Goal: Information Seeking & Learning: Learn about a topic

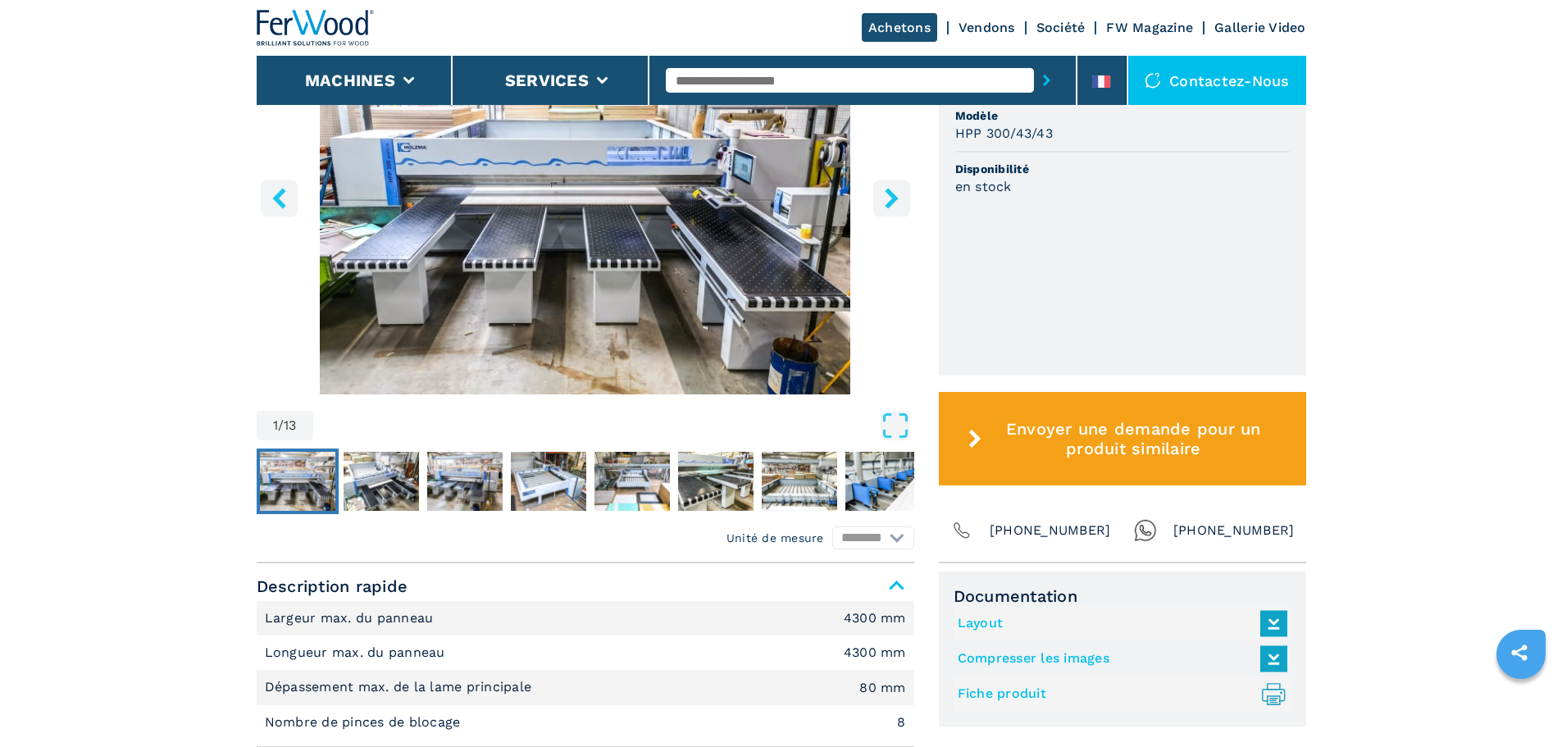
scroll to position [328, 0]
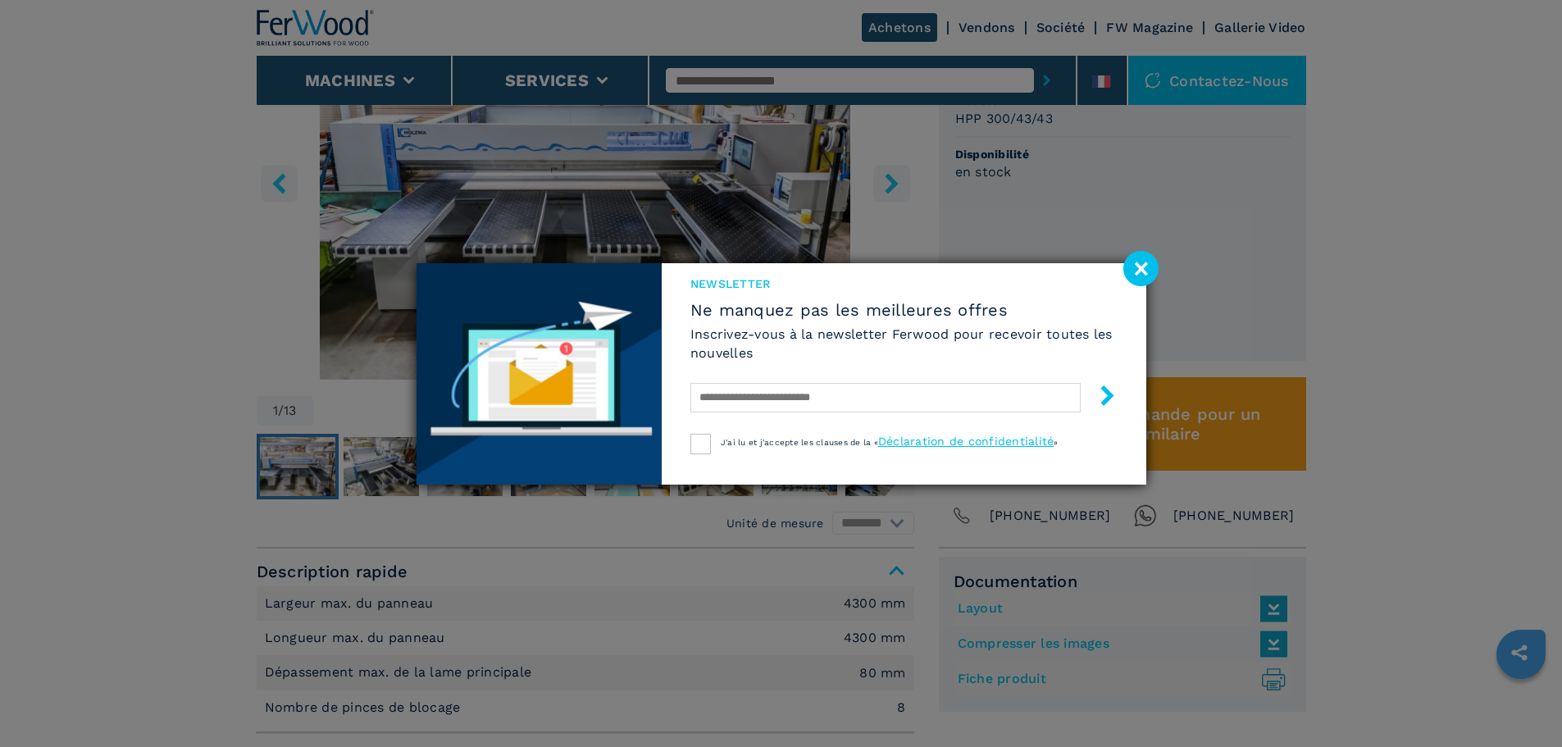
click at [1139, 276] on image at bounding box center [1141, 268] width 35 height 35
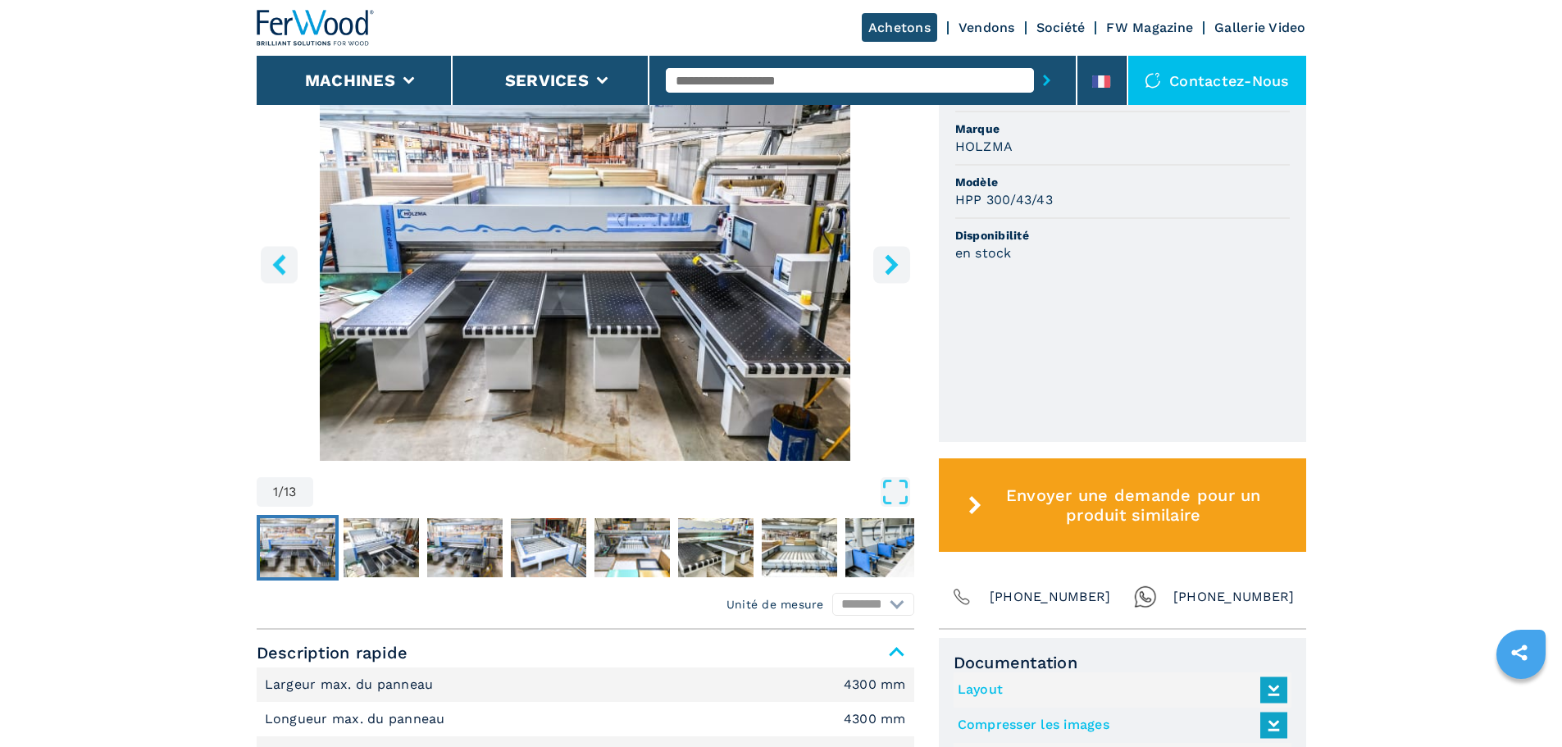
scroll to position [246, 0]
drag, startPoint x: 882, startPoint y: 280, endPoint x: 885, endPoint y: 268, distance: 11.7
click at [882, 279] on button "right-button" at bounding box center [891, 265] width 37 height 37
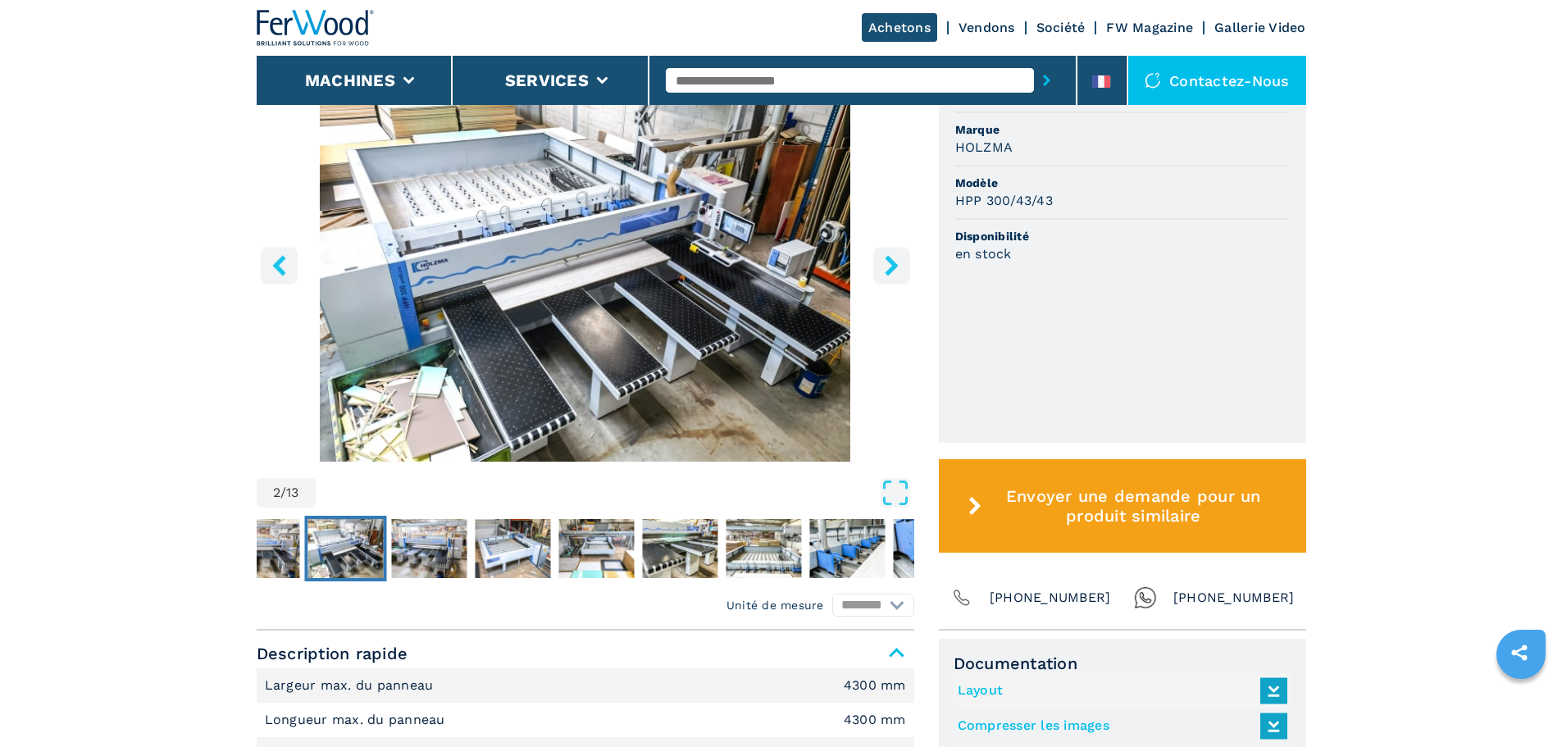
click at [885, 268] on icon "right-button" at bounding box center [892, 265] width 21 height 21
click at [886, 268] on icon "right-button" at bounding box center [892, 265] width 21 height 21
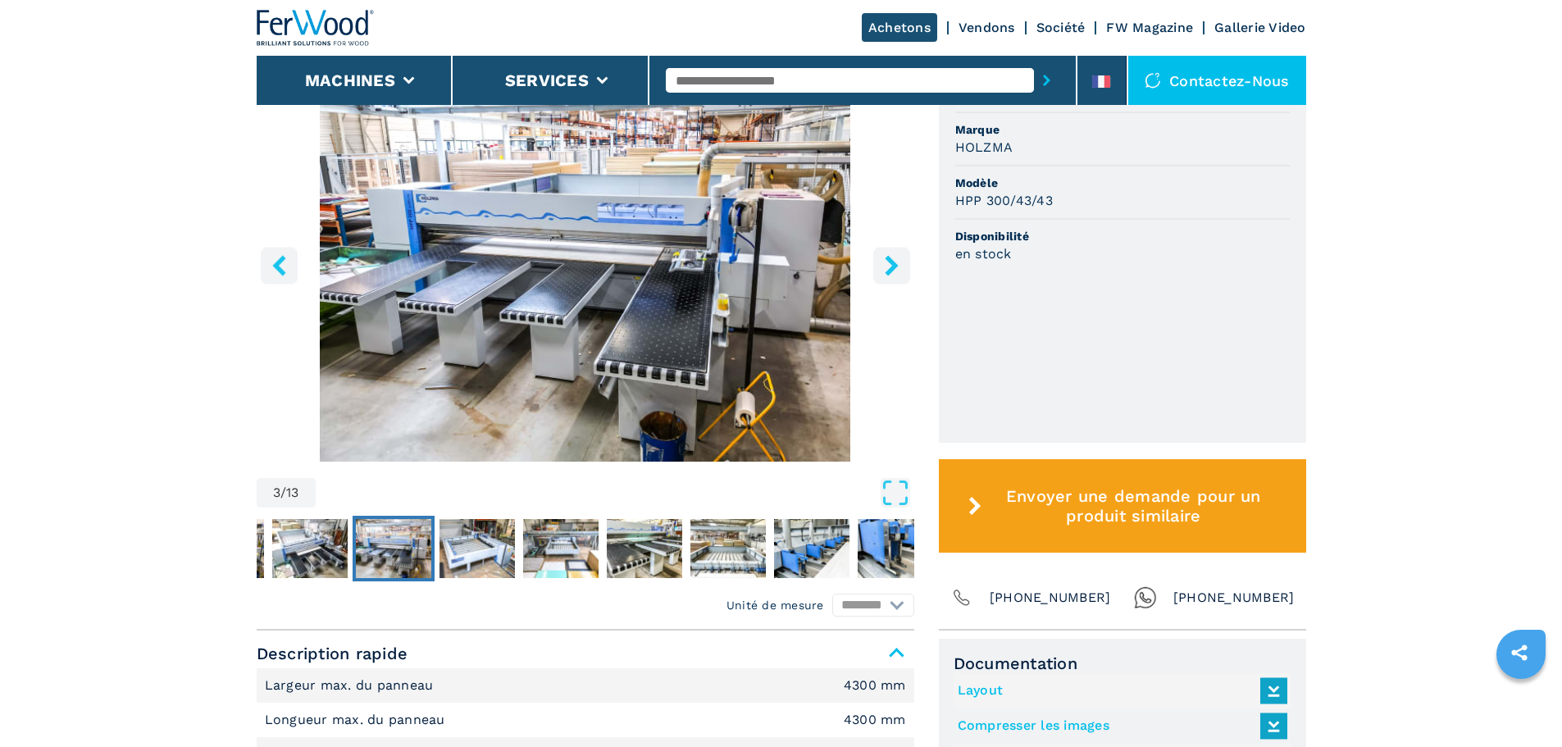
click at [886, 268] on icon "right-button" at bounding box center [892, 265] width 21 height 21
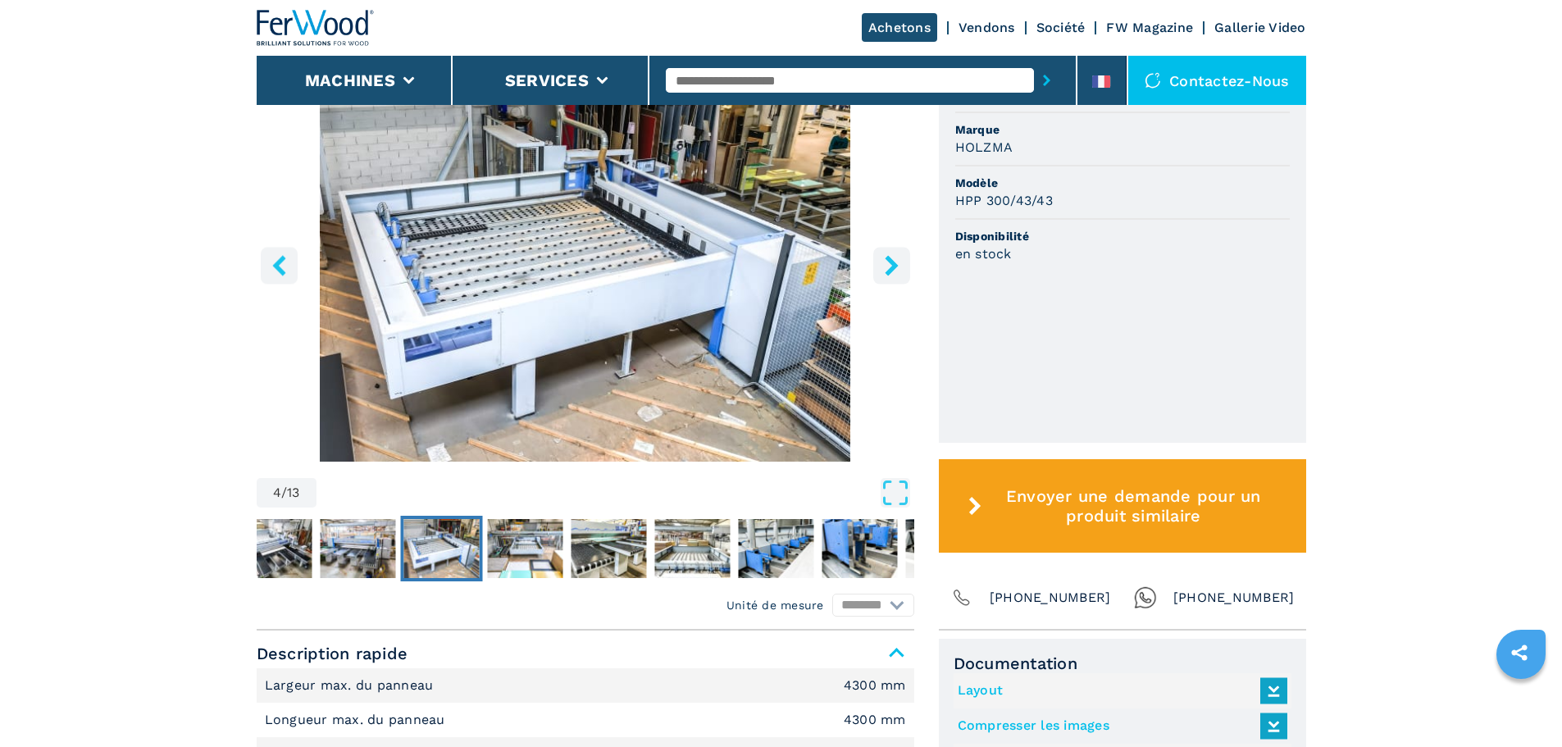
click at [886, 268] on icon "right-button" at bounding box center [892, 265] width 21 height 21
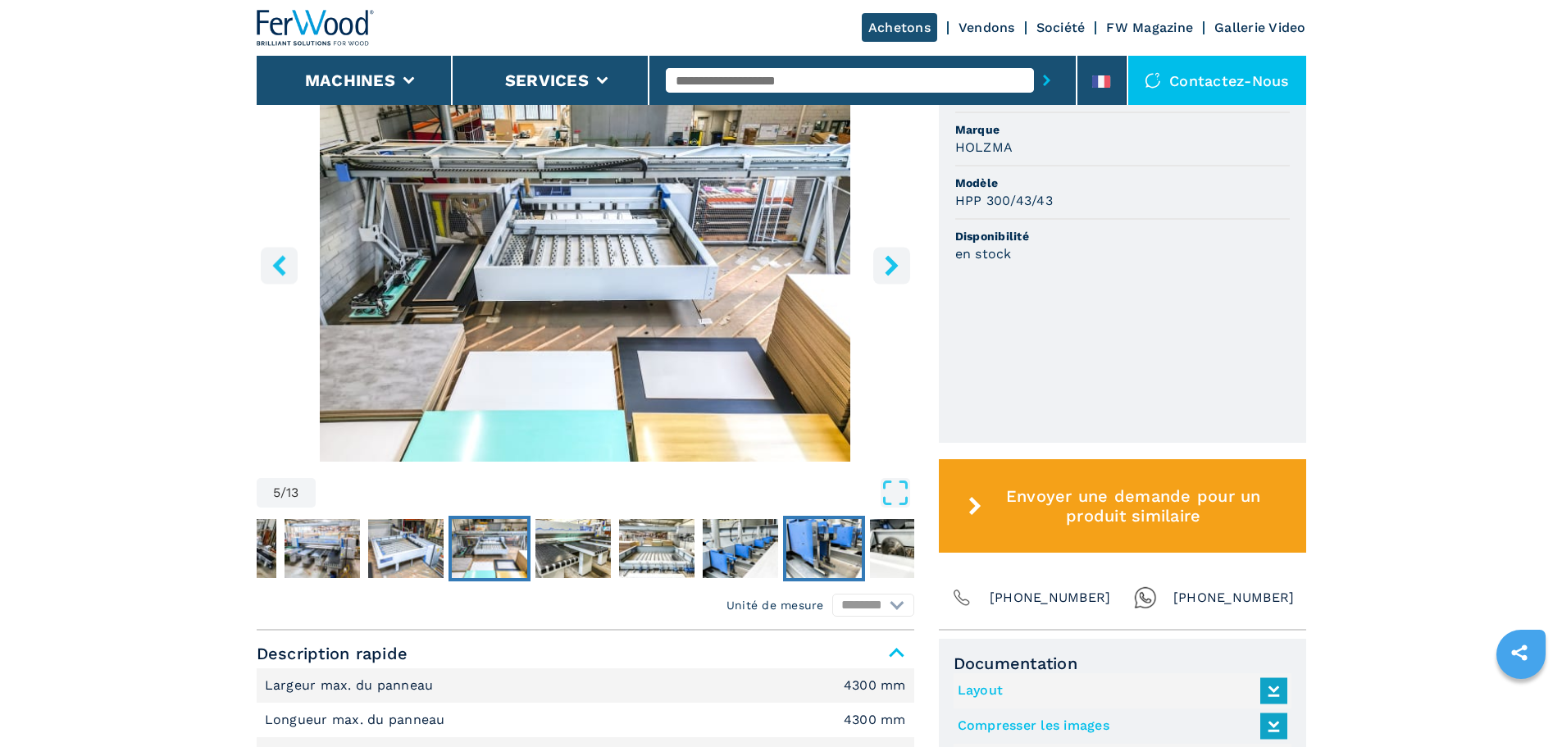
click at [824, 533] on img "Go to Slide 9" at bounding box center [823, 548] width 75 height 59
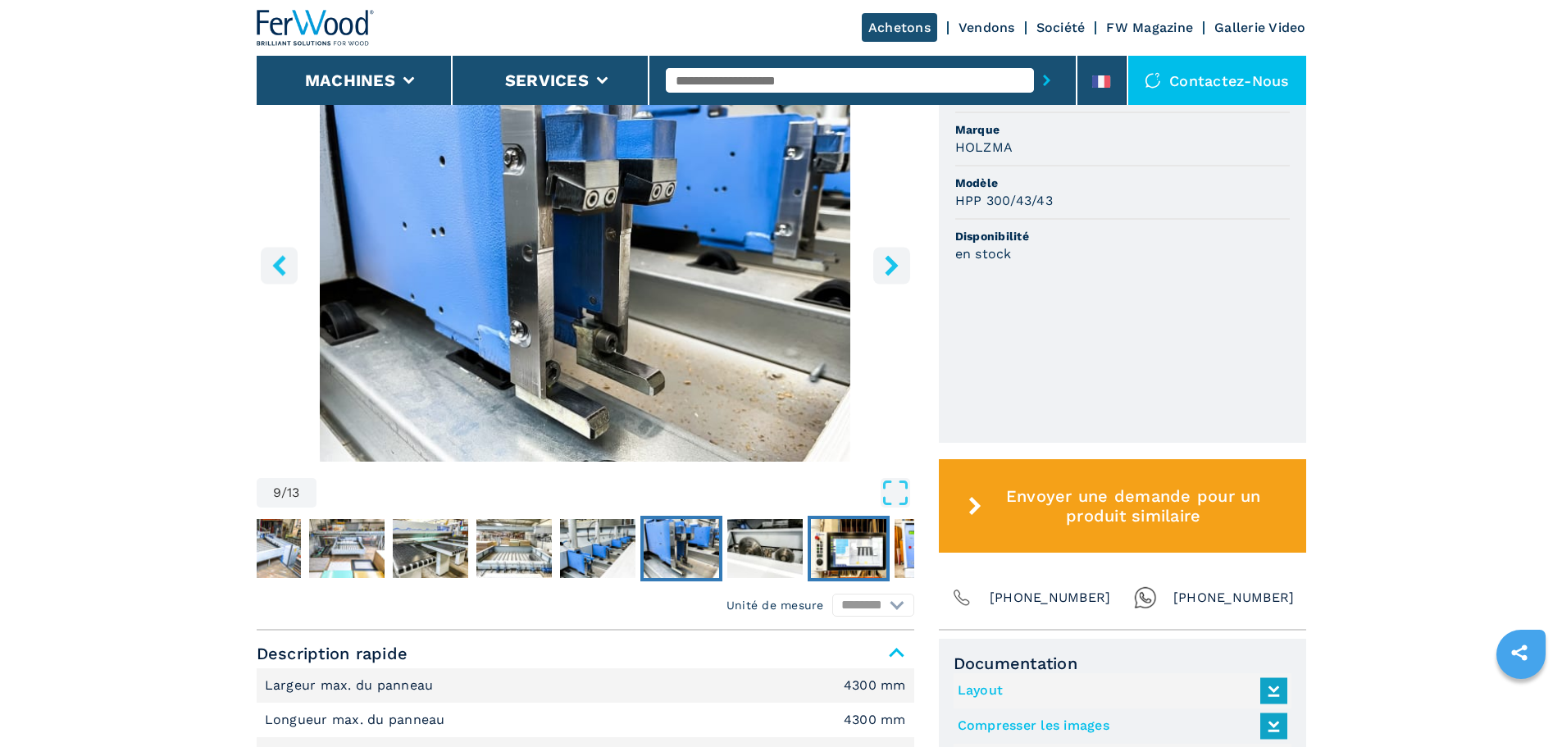
click at [827, 543] on img "Go to Slide 11" at bounding box center [848, 548] width 75 height 59
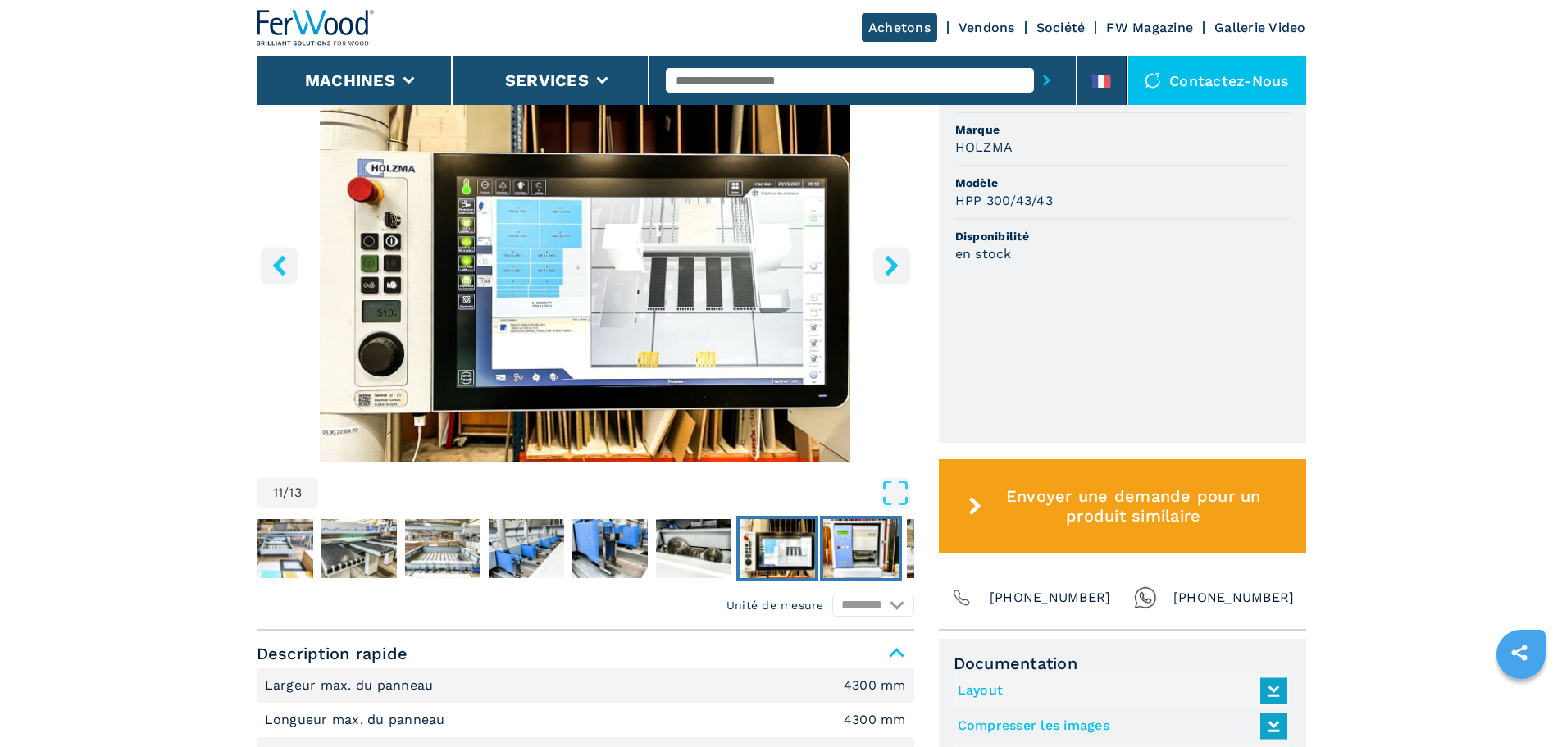
click at [830, 543] on img "Go to Slide 12" at bounding box center [860, 548] width 75 height 59
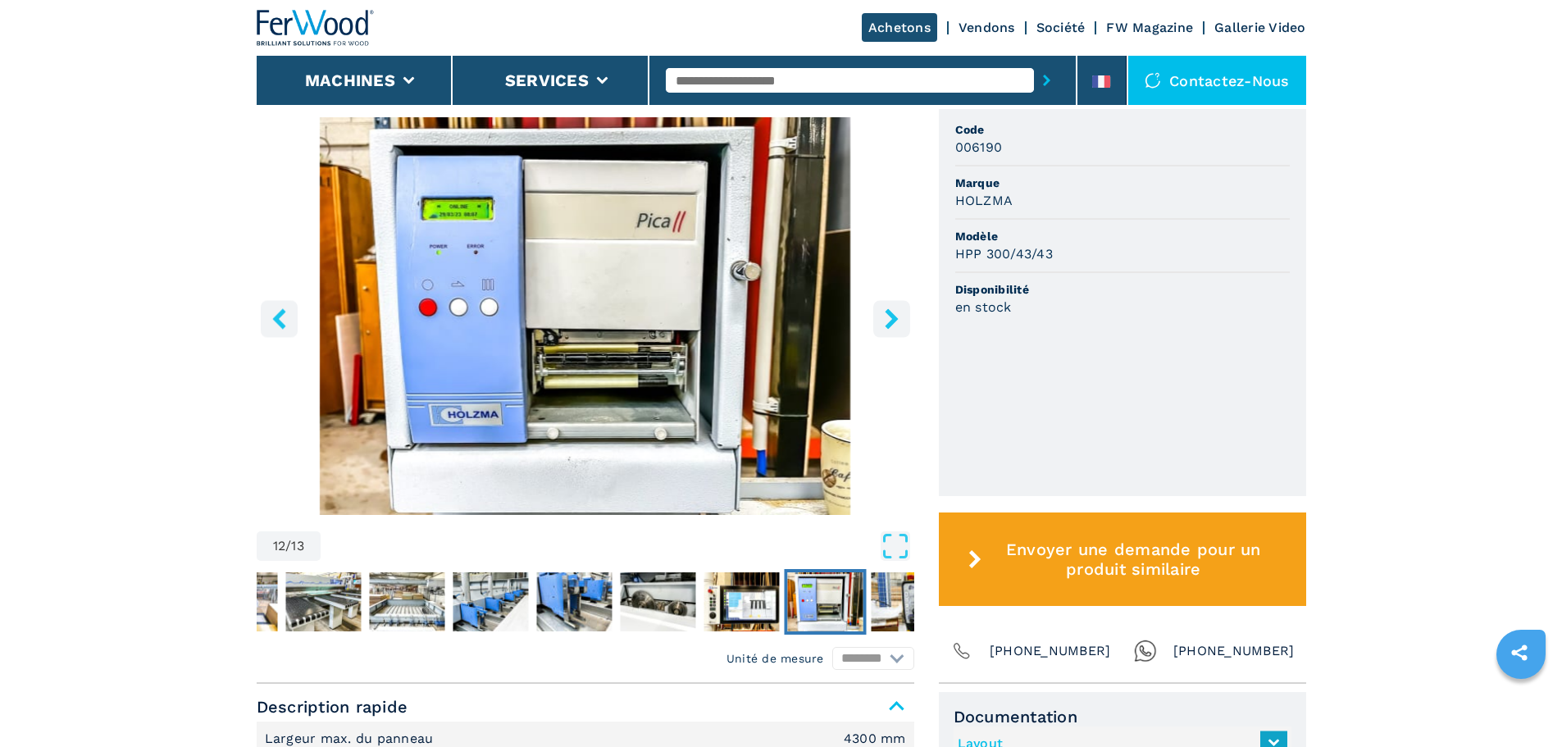
scroll to position [164, 0]
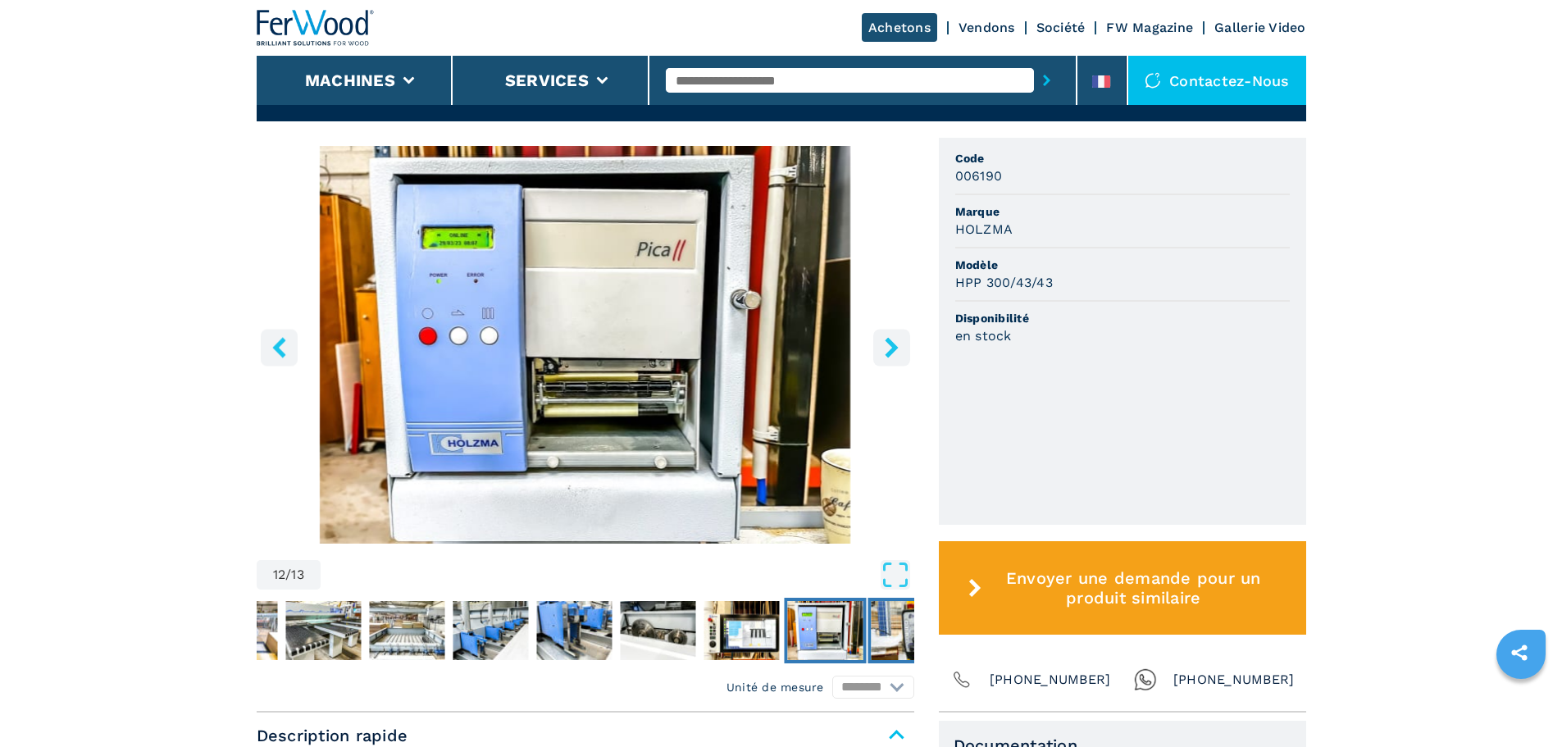
click at [885, 620] on img "Go to Slide 13" at bounding box center [908, 630] width 75 height 59
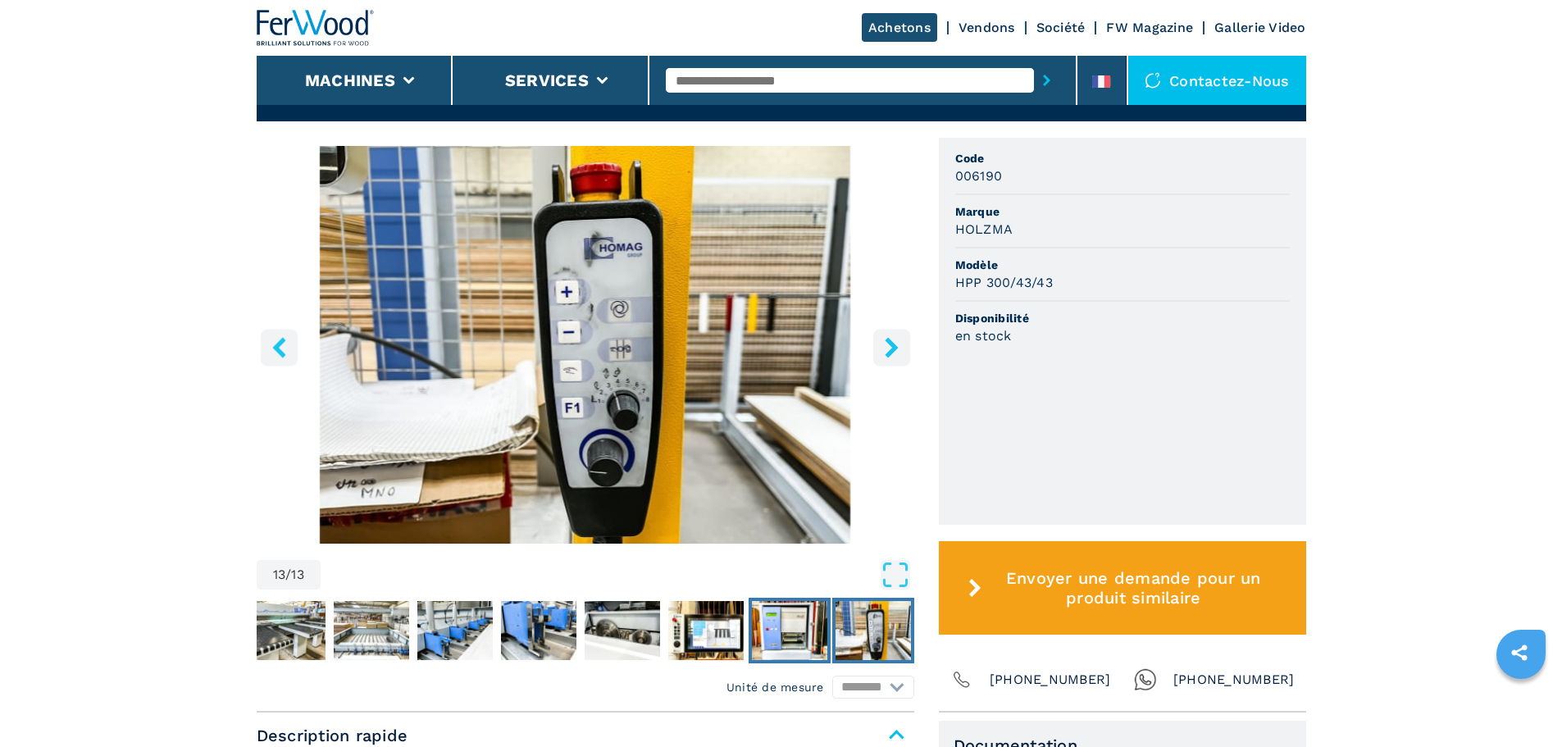
click at [807, 611] on img "Go to Slide 12" at bounding box center [789, 630] width 75 height 59
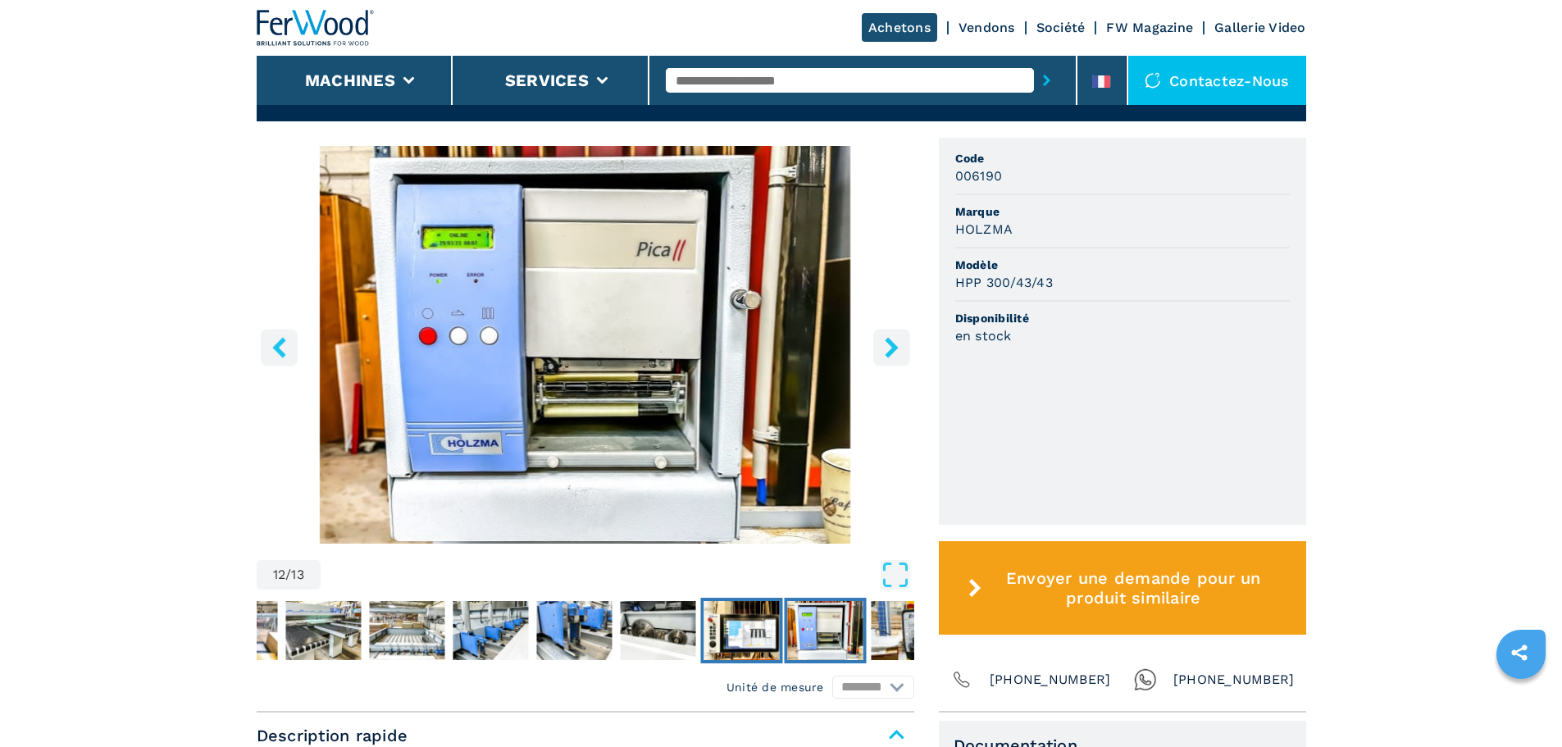
click at [758, 633] on img "Go to Slide 11" at bounding box center [741, 630] width 75 height 59
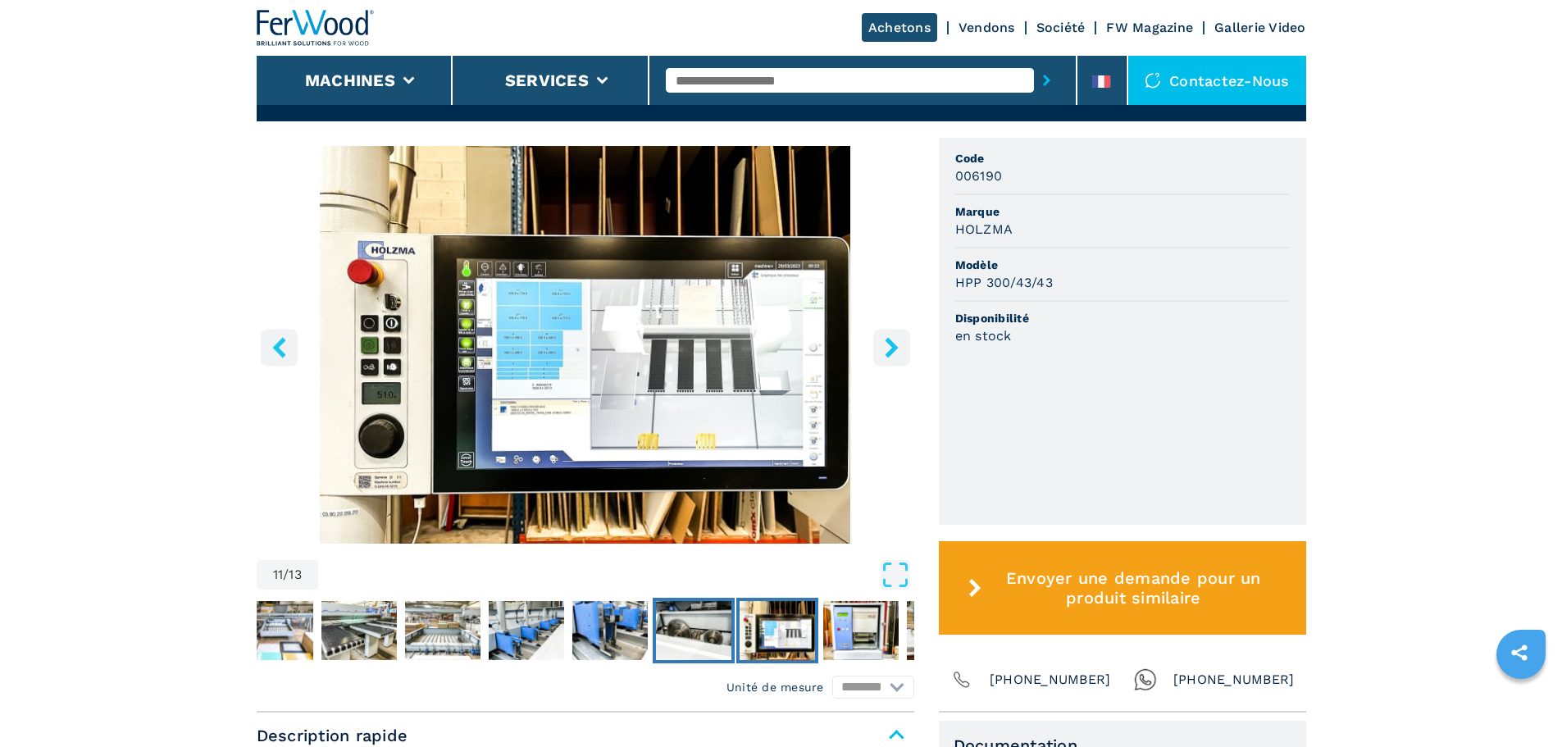
click at [717, 629] on img "Go to Slide 10" at bounding box center [693, 630] width 75 height 59
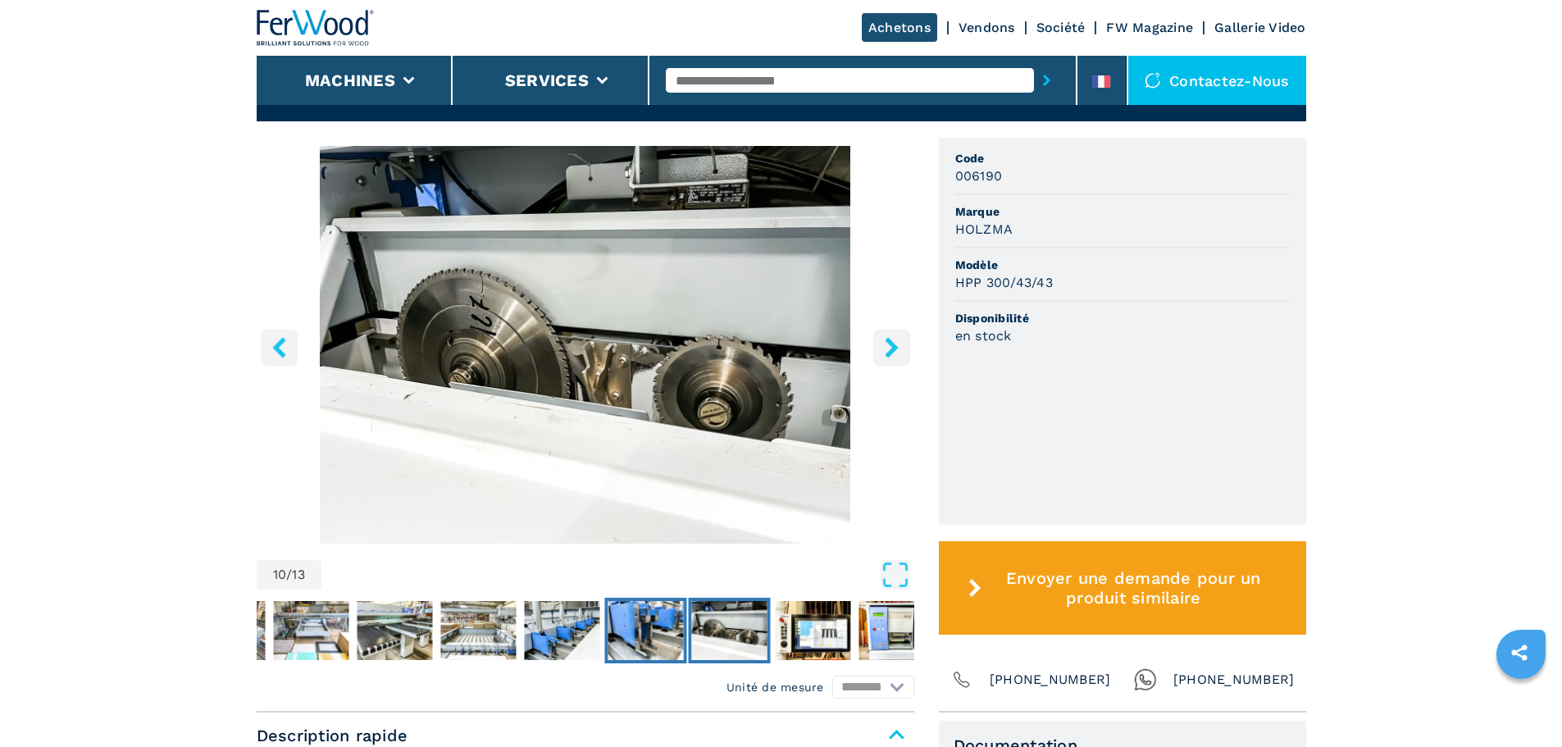
click at [631, 636] on img "Go to Slide 9" at bounding box center [645, 630] width 75 height 59
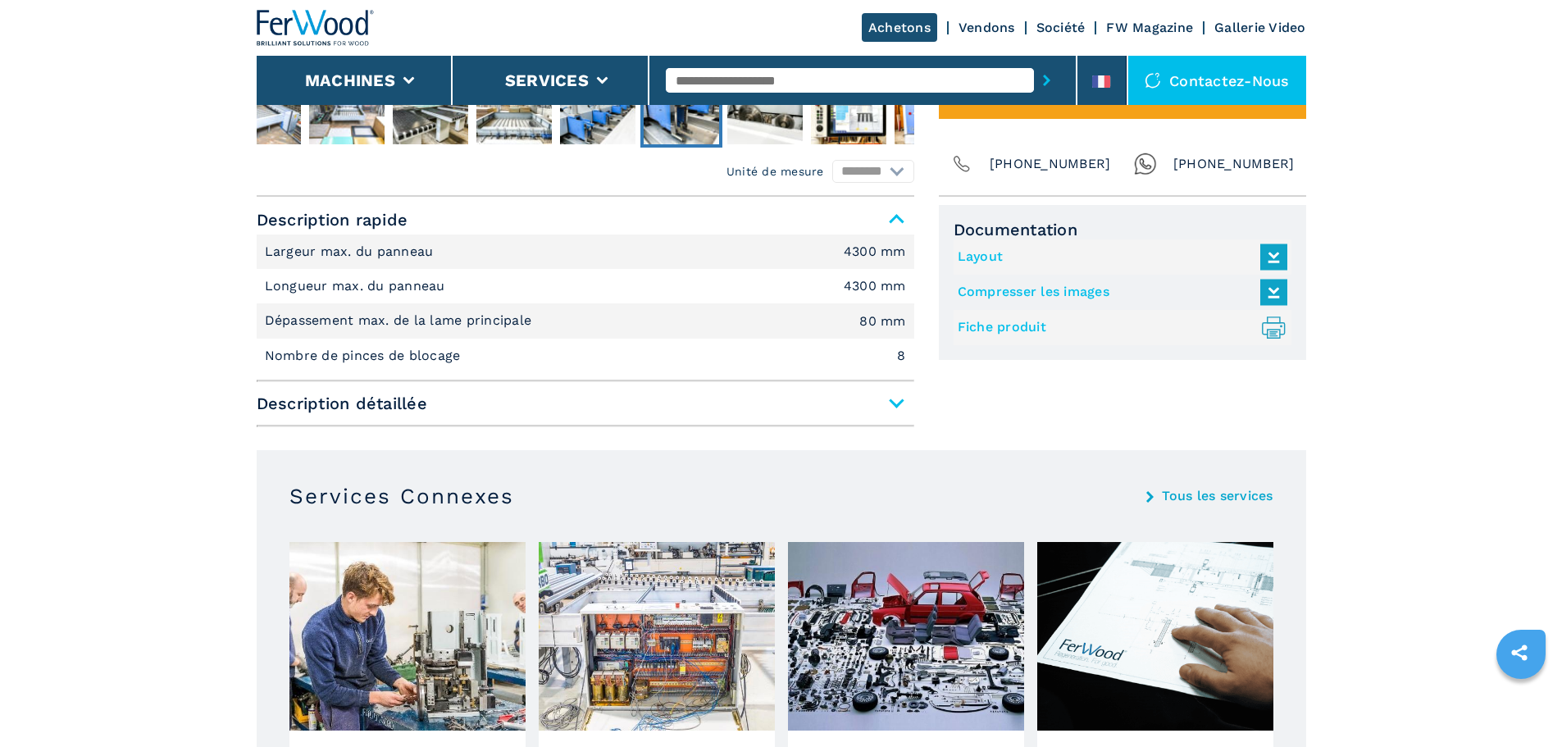
scroll to position [738, 0]
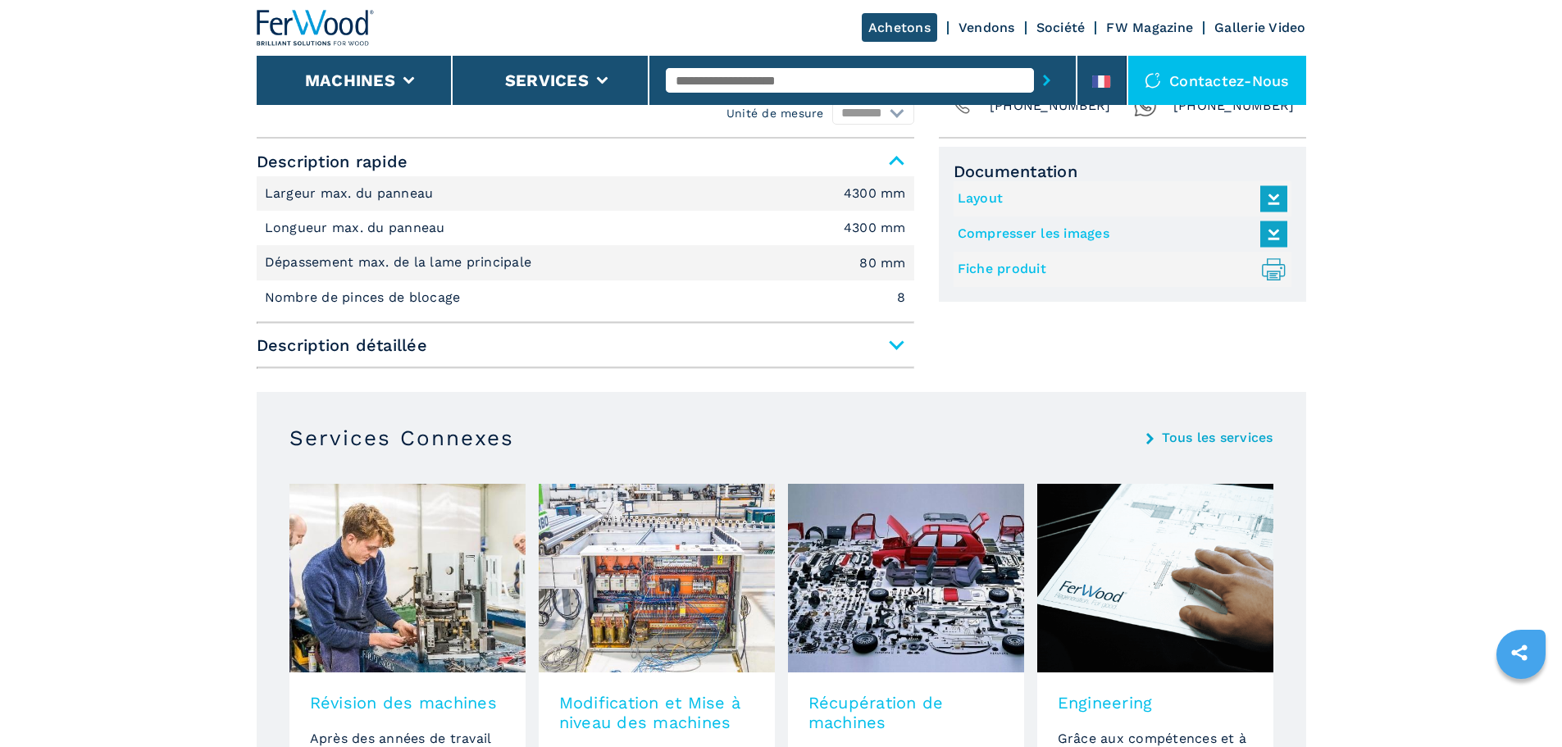
scroll to position [574, 0]
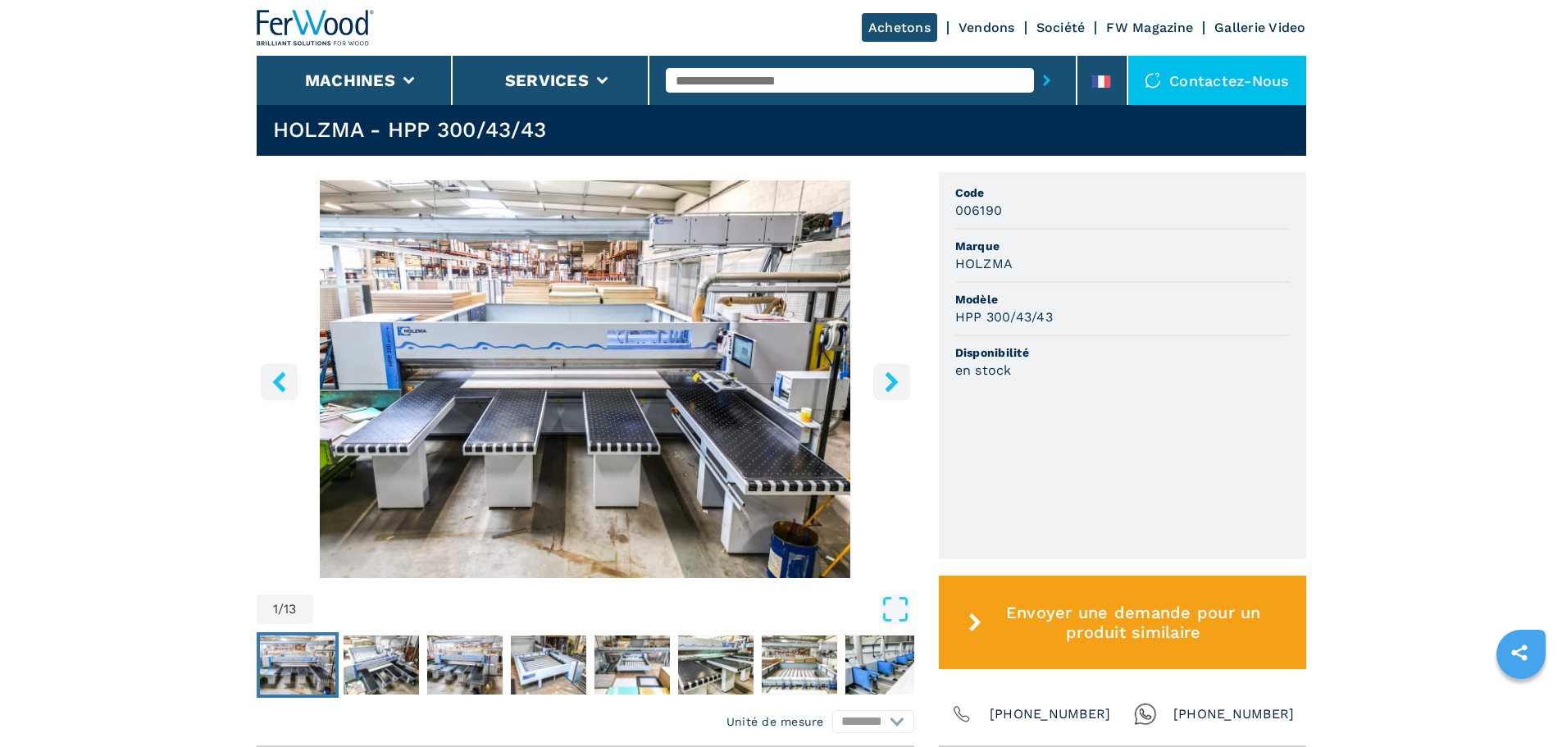
scroll to position [82, 0]
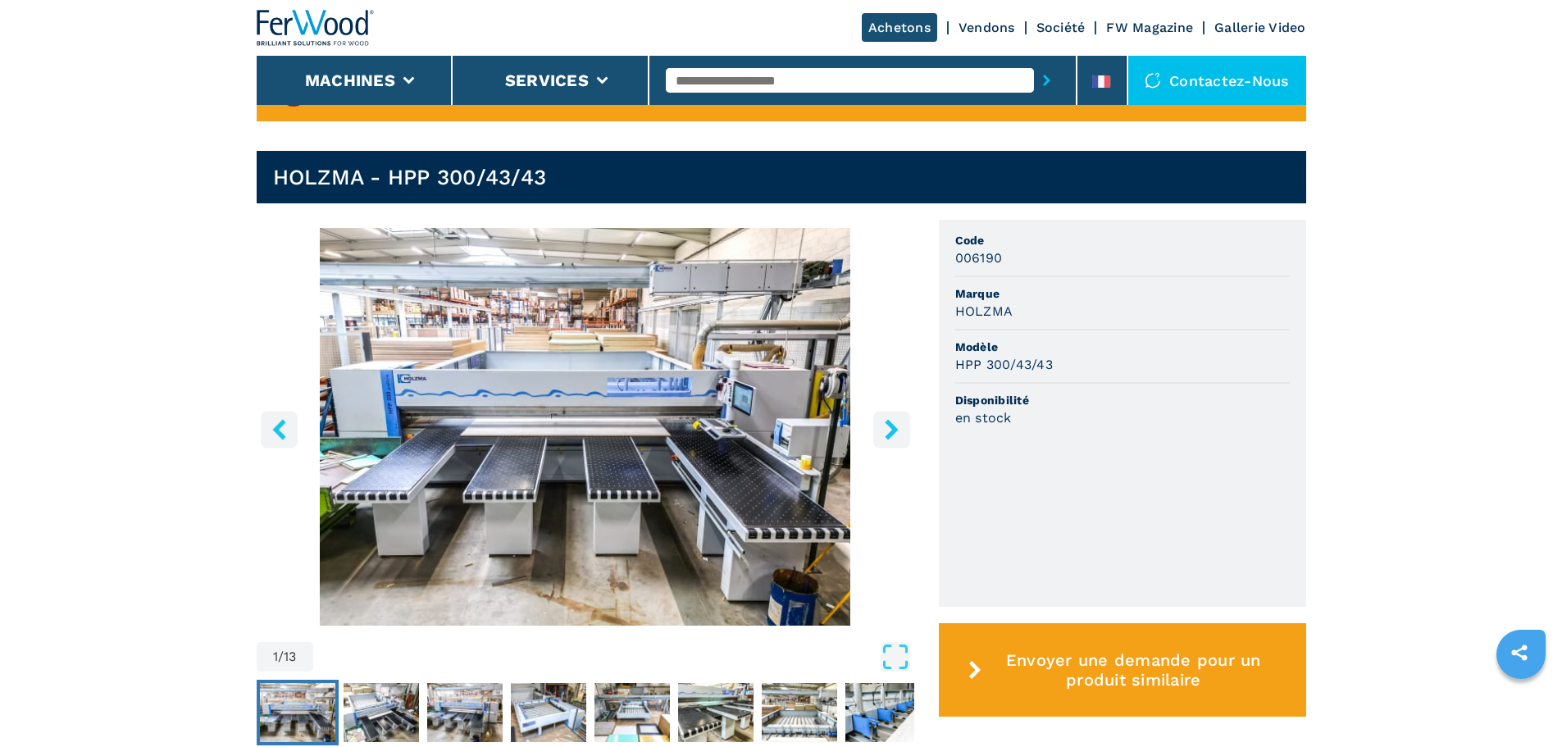
click at [889, 423] on icon "right-button" at bounding box center [891, 429] width 13 height 21
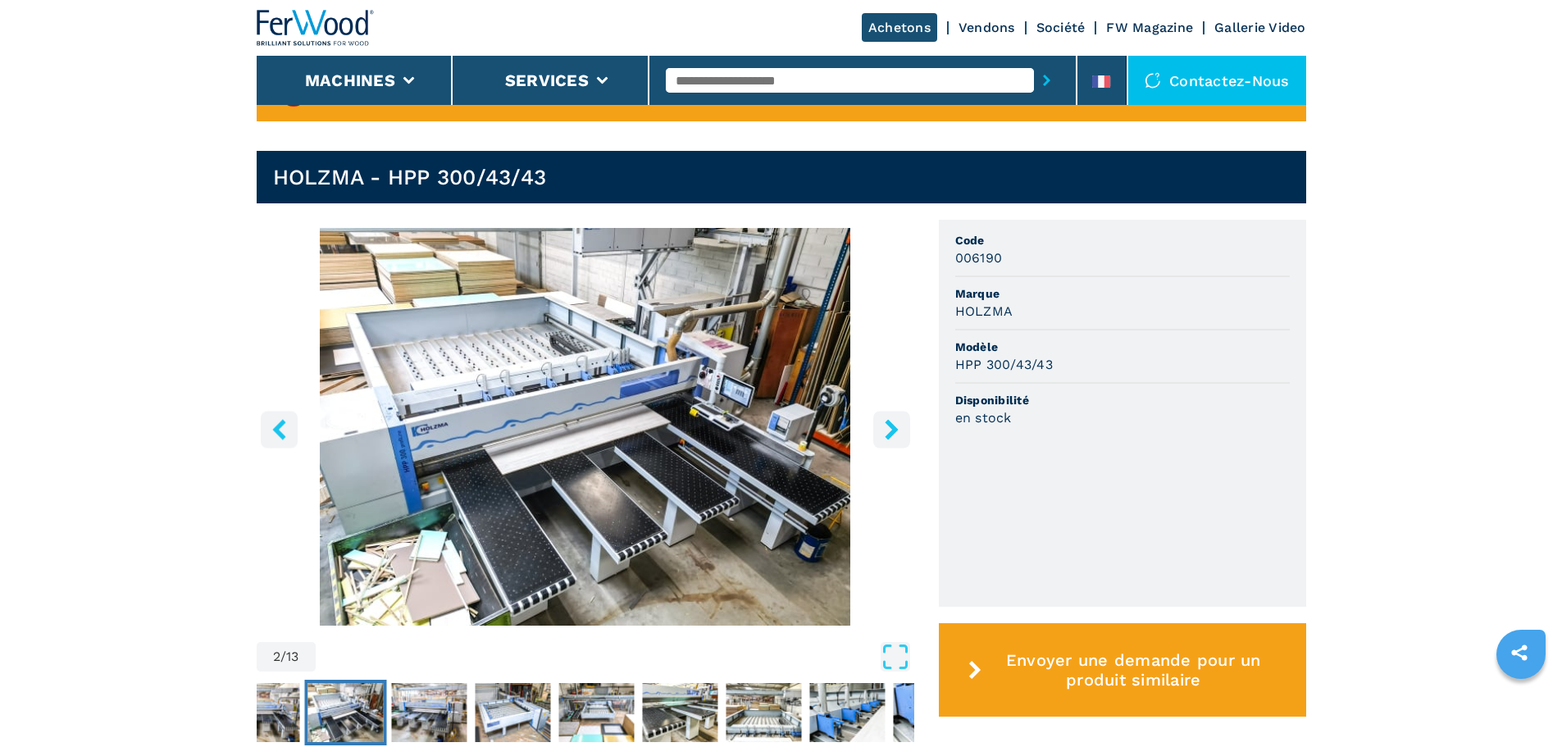
click at [889, 423] on icon "right-button" at bounding box center [891, 429] width 13 height 21
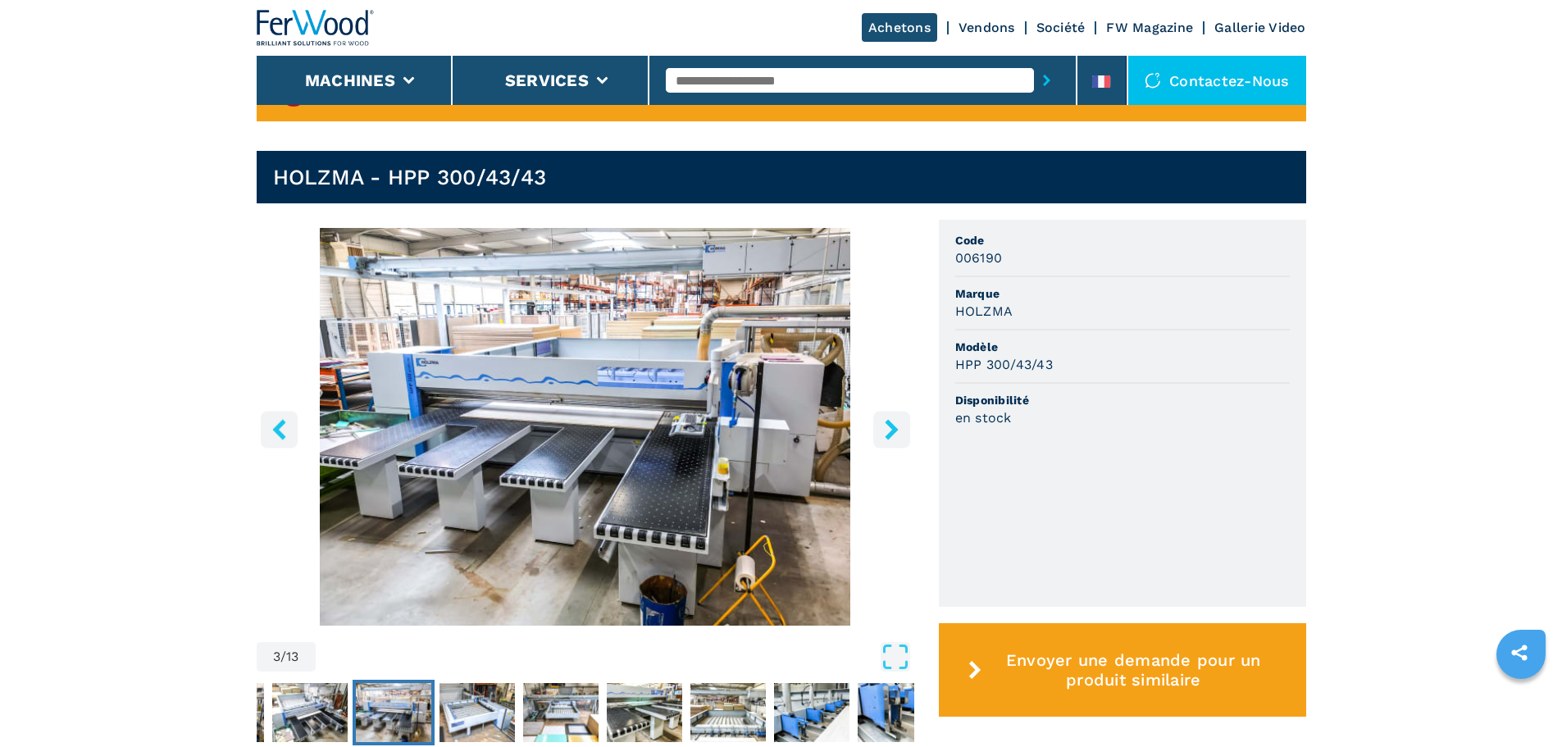
click at [889, 423] on icon "right-button" at bounding box center [891, 429] width 13 height 21
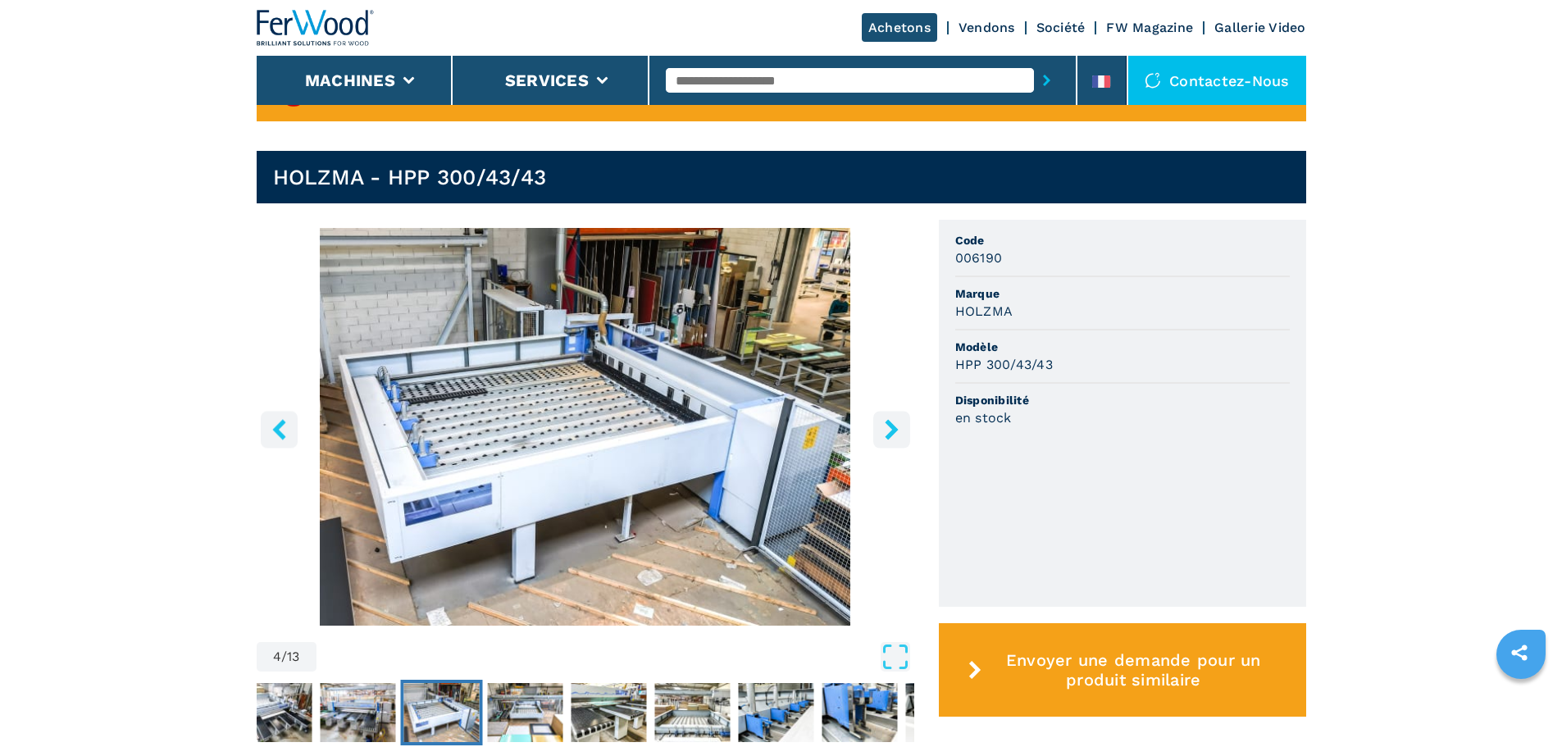
click at [889, 423] on icon "right-button" at bounding box center [891, 429] width 13 height 21
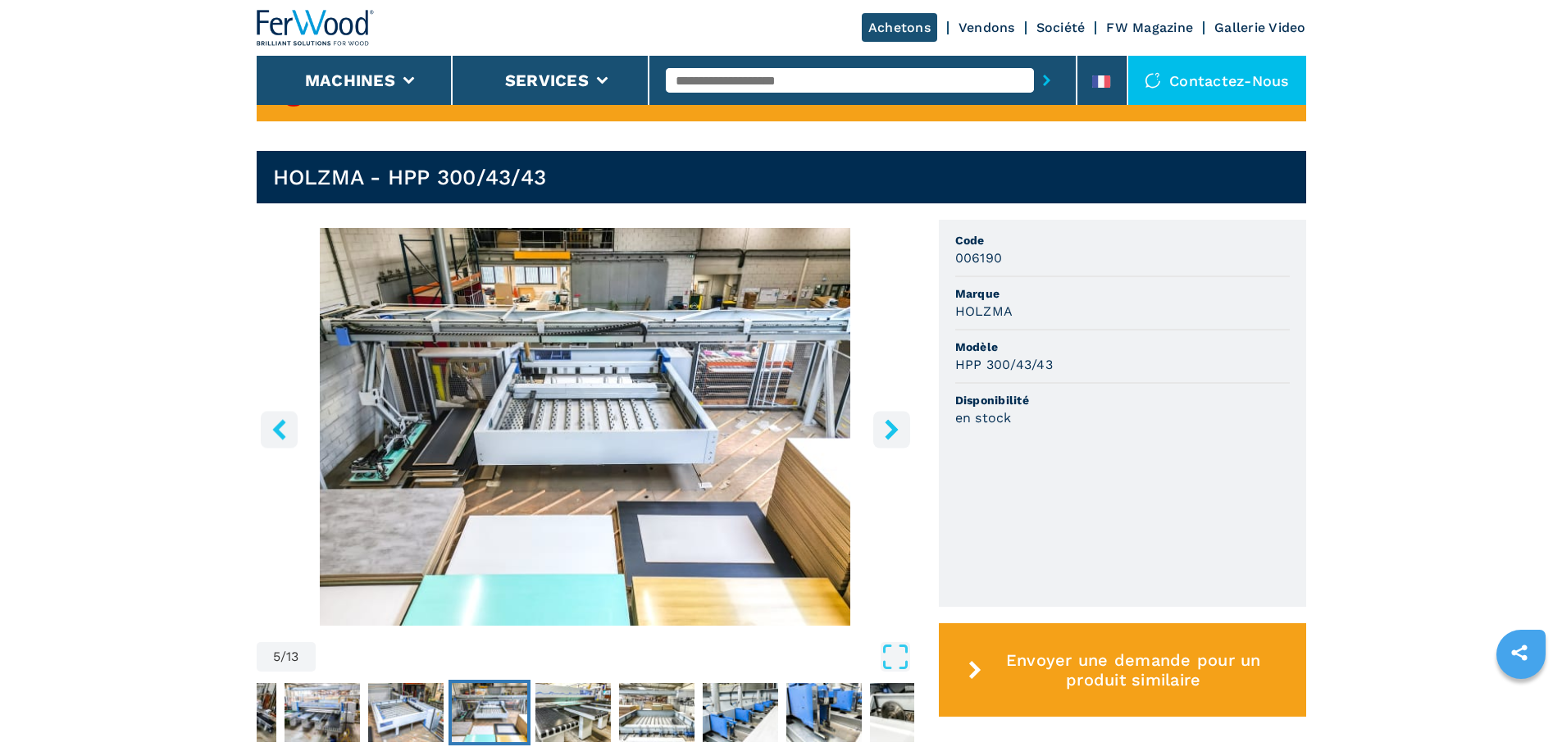
click at [889, 423] on icon "right-button" at bounding box center [891, 429] width 13 height 21
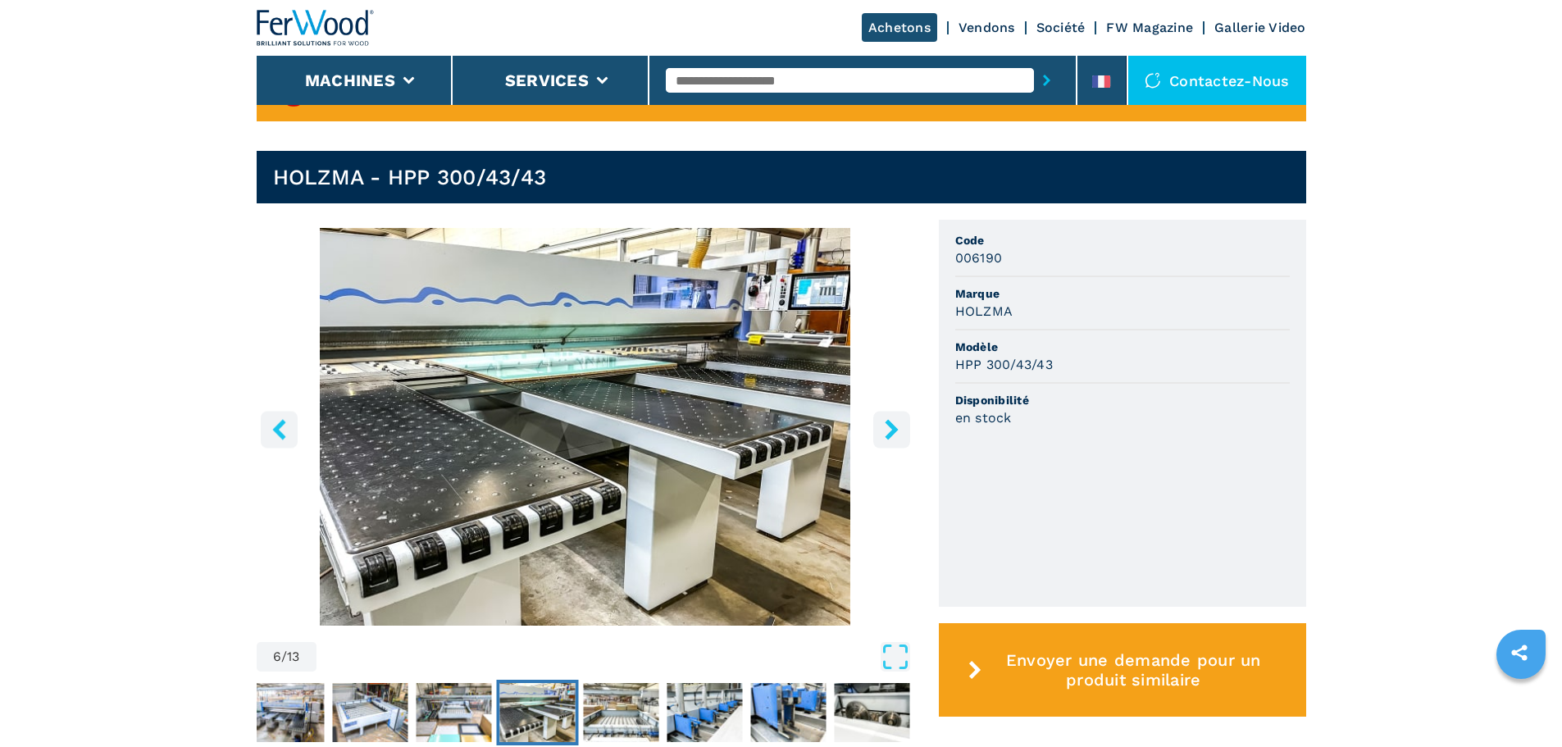
click at [889, 423] on icon "right-button" at bounding box center [891, 429] width 13 height 21
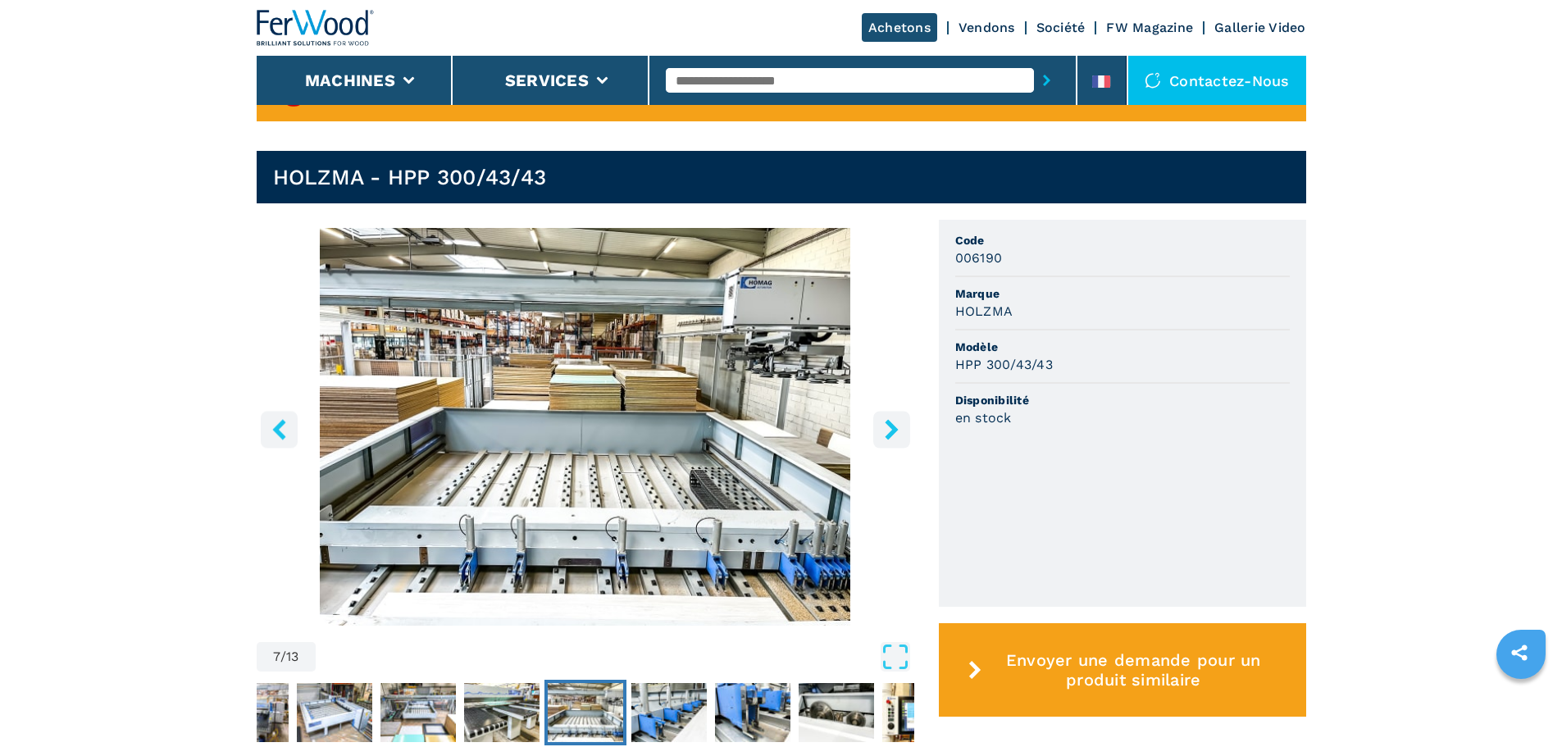
click at [889, 423] on icon "right-button" at bounding box center [891, 429] width 13 height 21
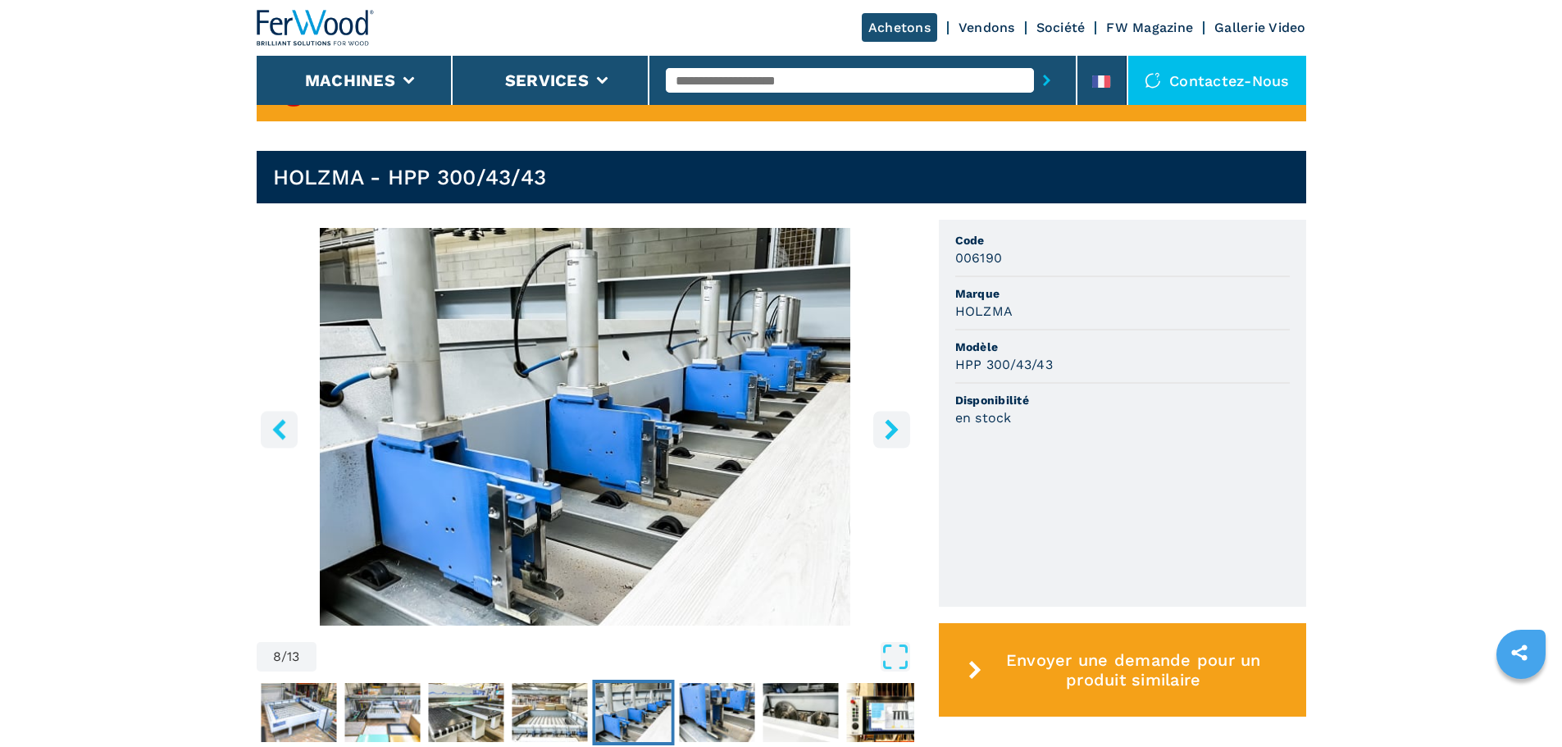
click at [889, 423] on icon "right-button" at bounding box center [891, 429] width 13 height 21
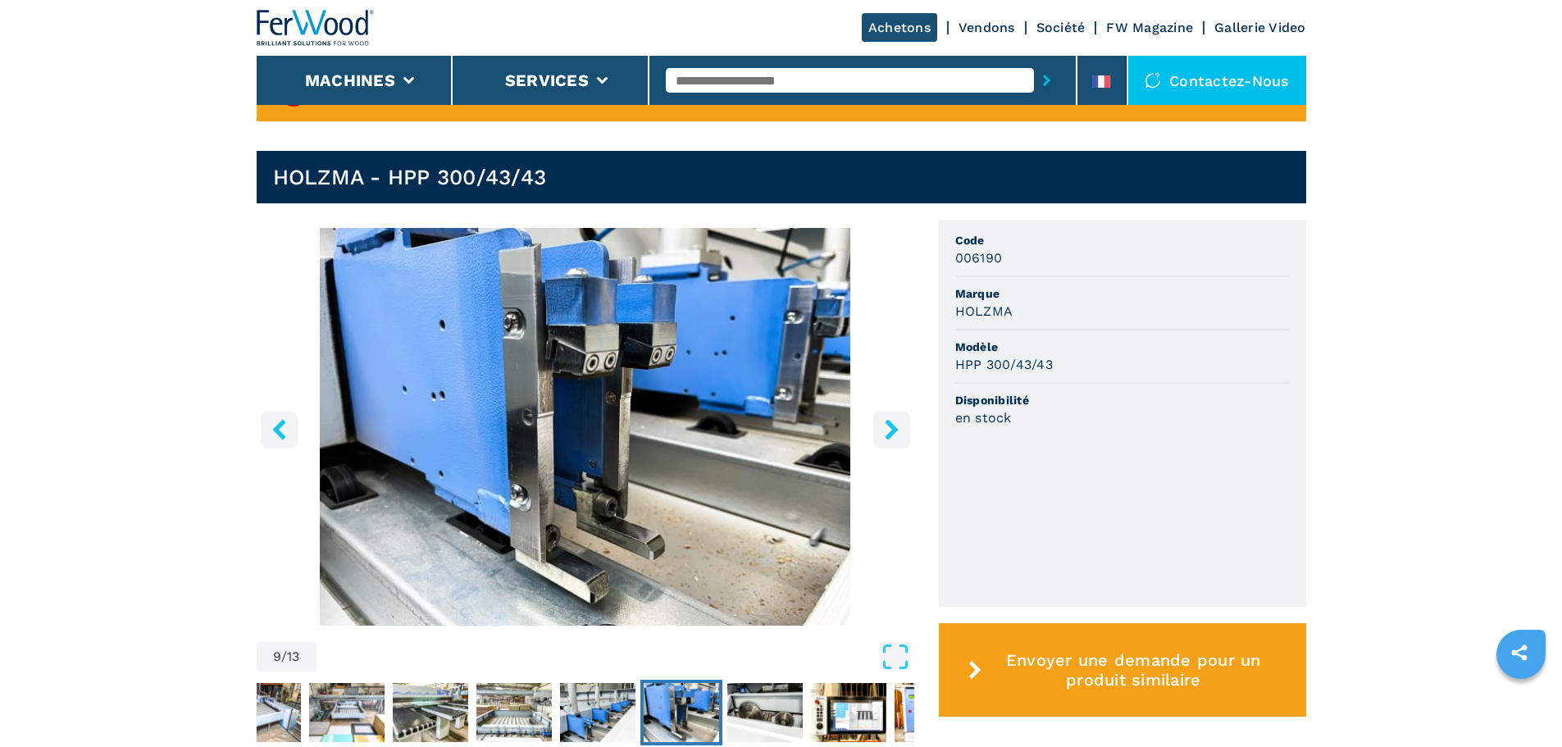
click at [889, 423] on icon "right-button" at bounding box center [891, 429] width 13 height 21
click at [887, 424] on icon "right-button" at bounding box center [891, 429] width 13 height 21
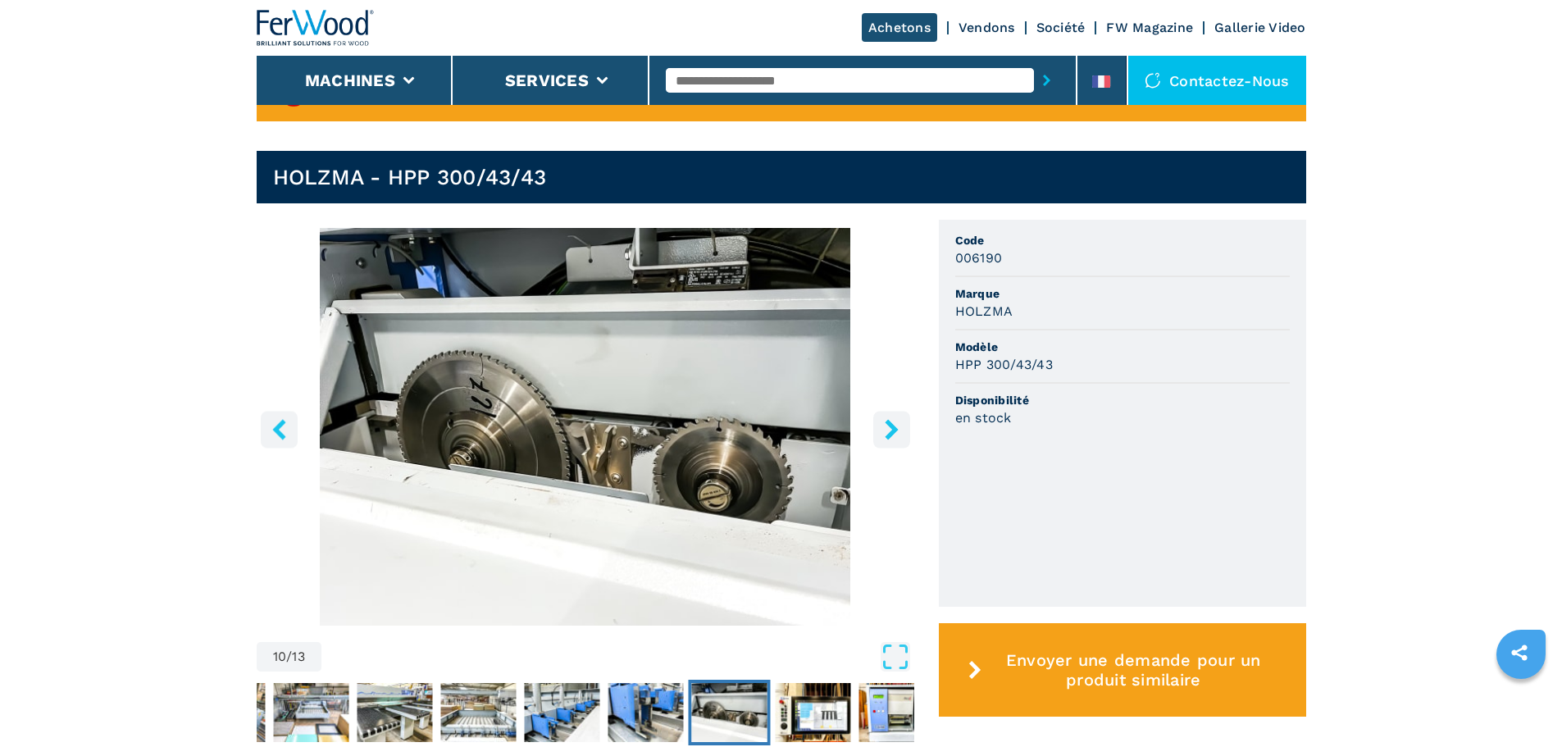
click at [887, 424] on icon "right-button" at bounding box center [891, 429] width 13 height 21
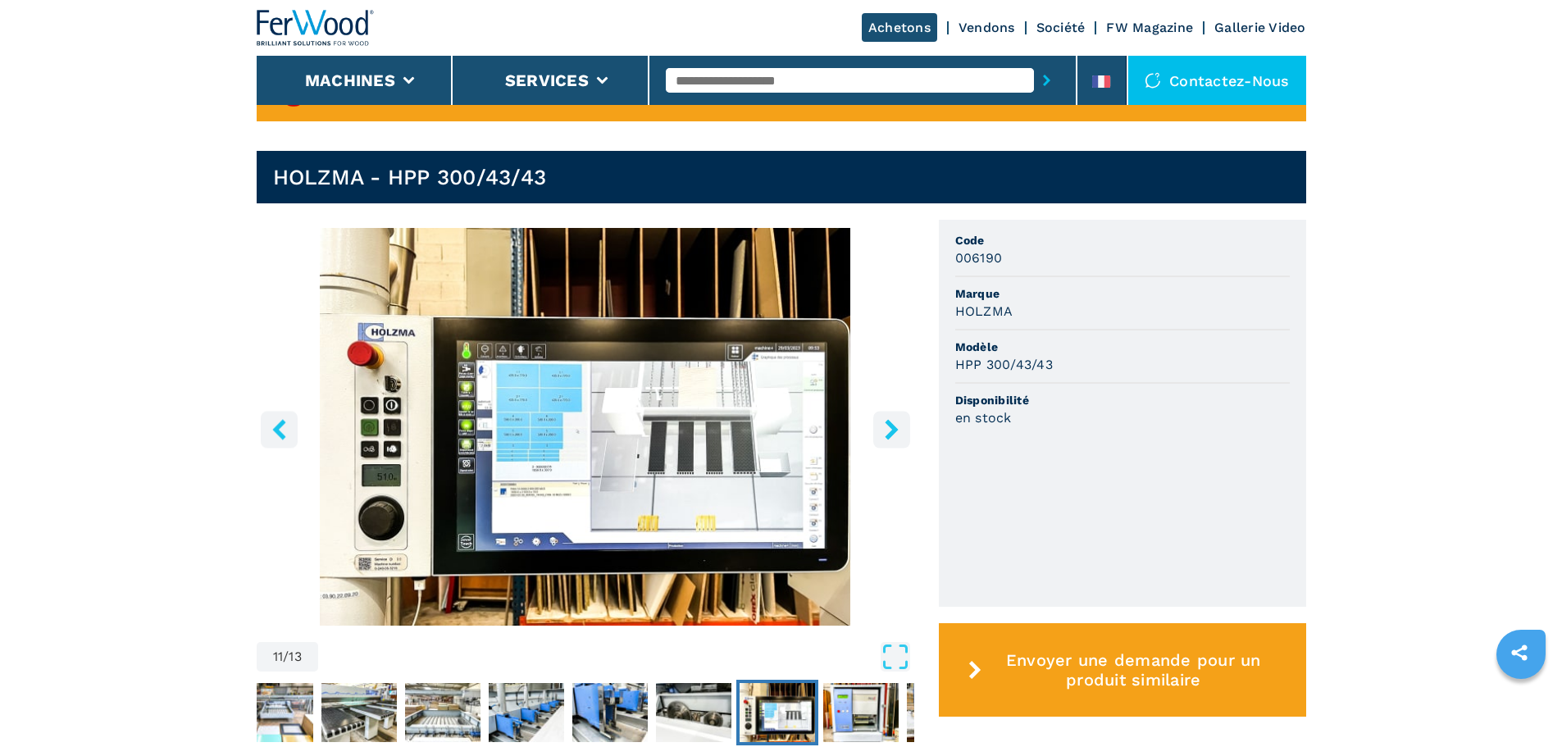
click at [887, 424] on icon "right-button" at bounding box center [891, 429] width 13 height 21
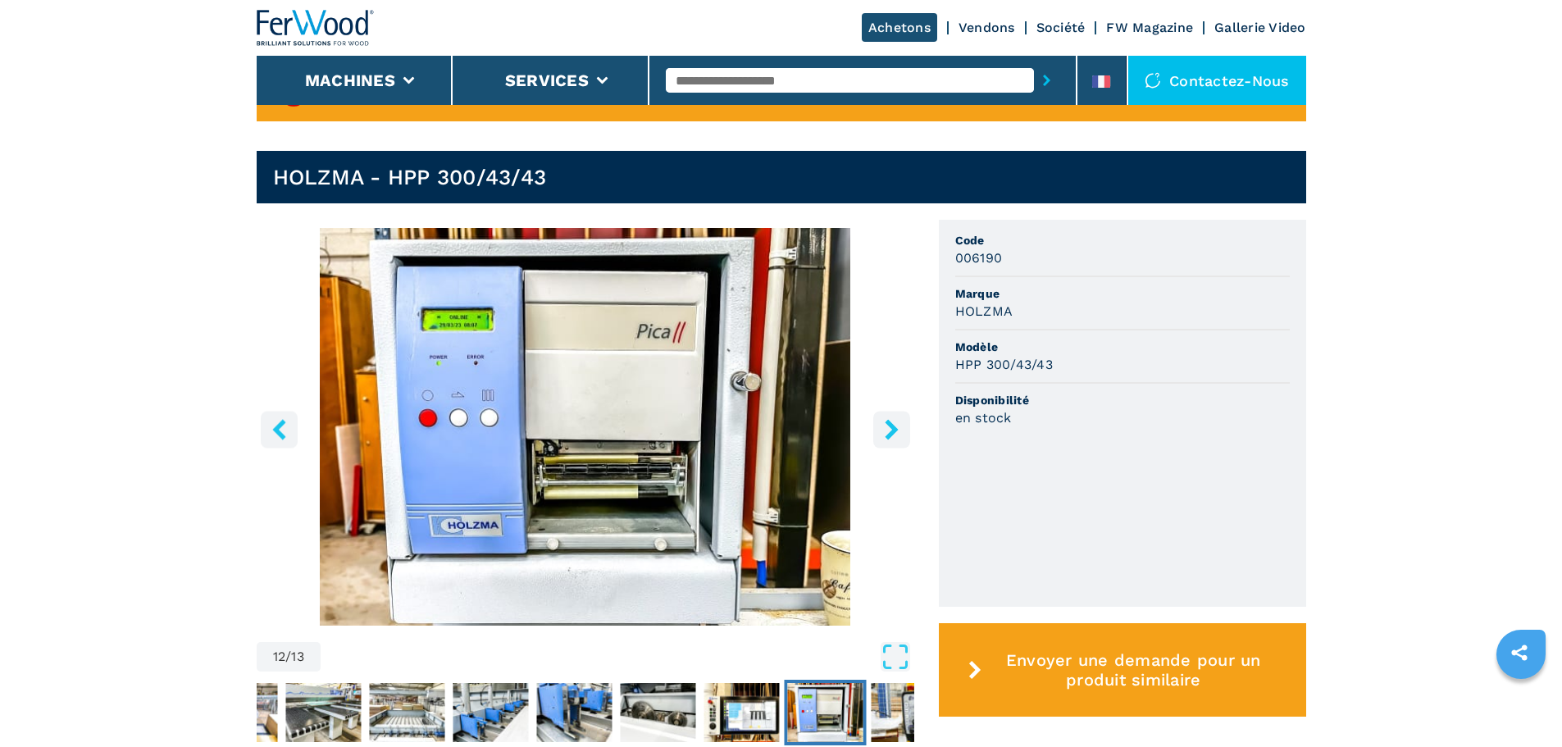
click at [887, 424] on icon "right-button" at bounding box center [891, 429] width 13 height 21
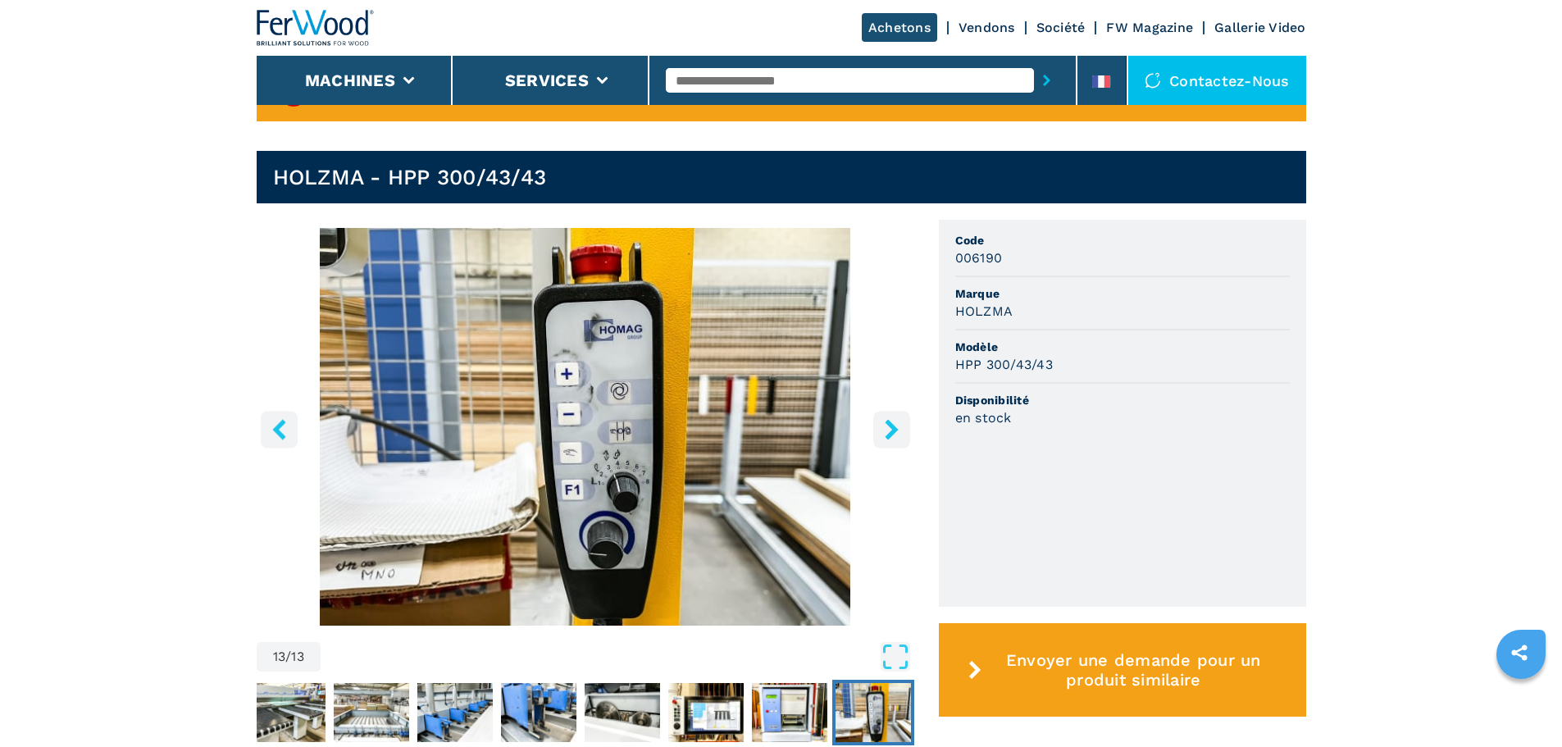
click at [887, 424] on icon "right-button" at bounding box center [891, 429] width 13 height 21
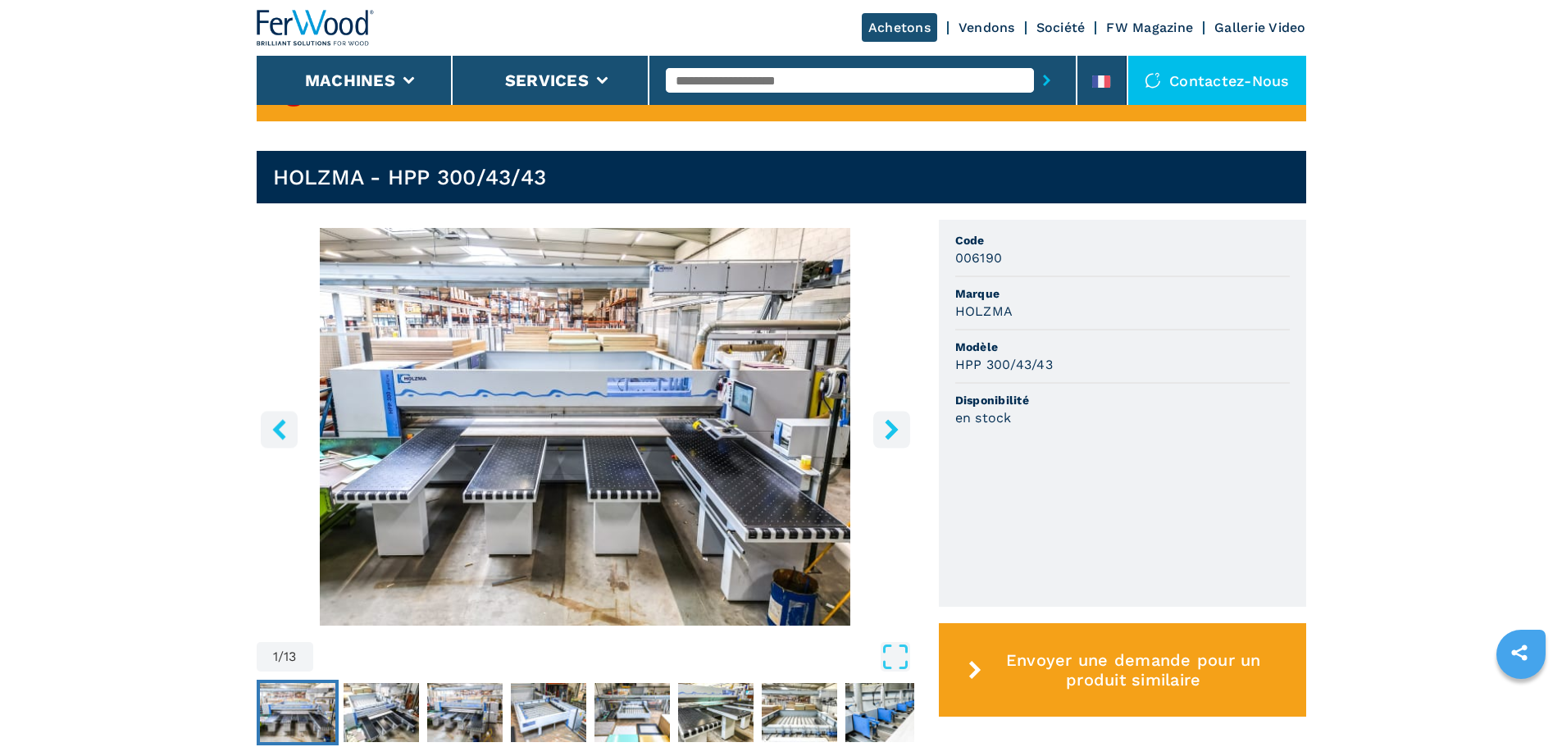
click at [887, 424] on icon "right-button" at bounding box center [891, 429] width 13 height 21
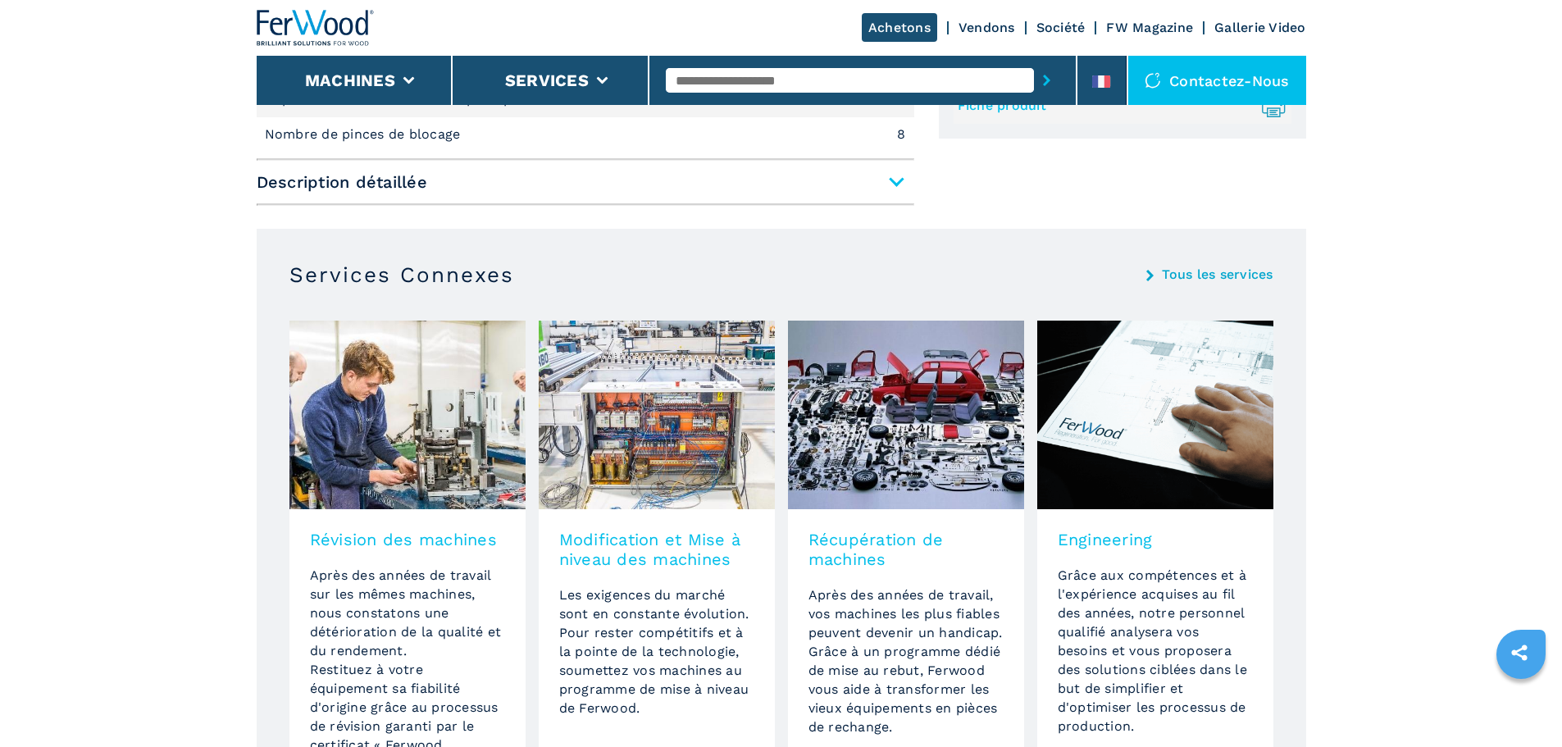
scroll to position [738, 0]
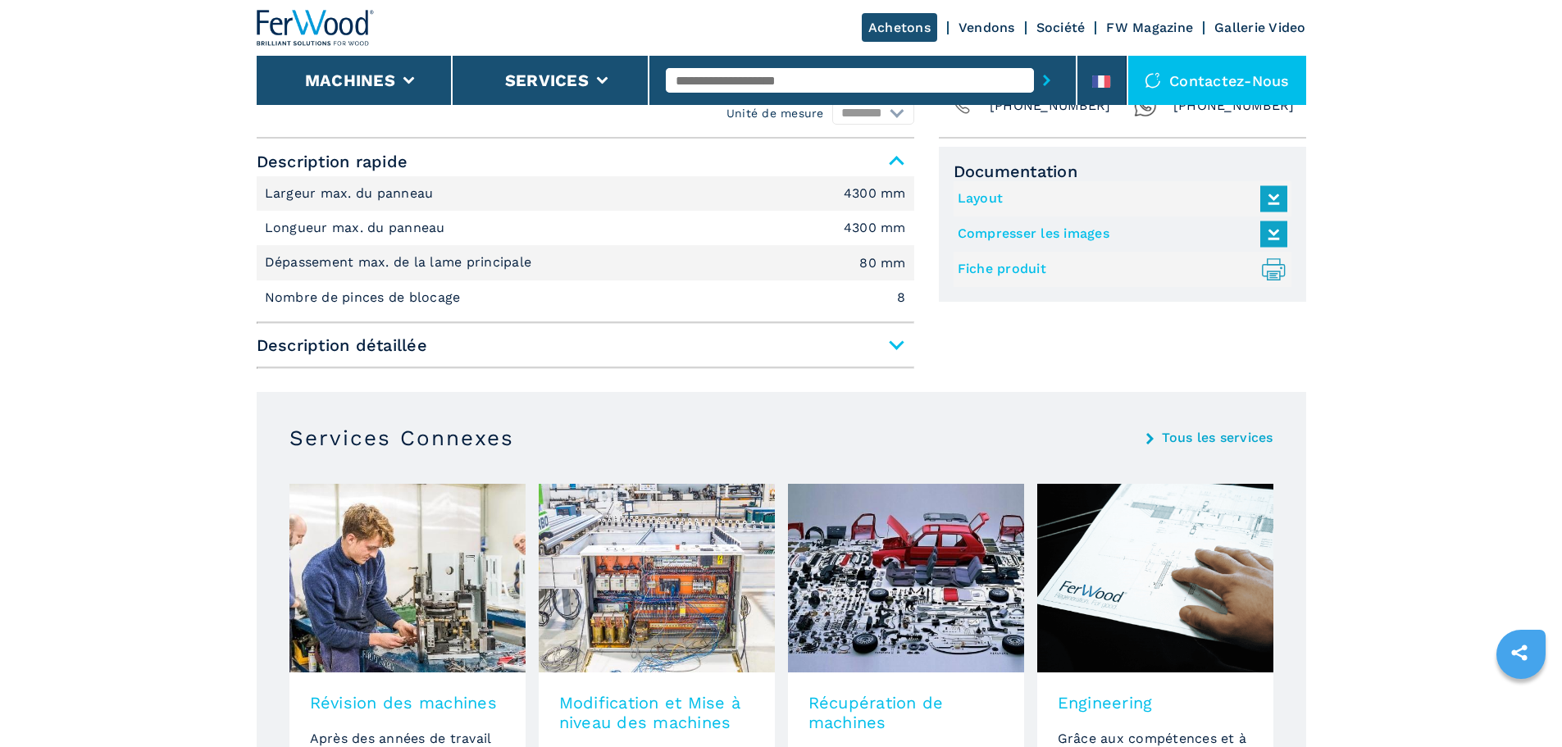
click at [835, 356] on span "Description détaillée" at bounding box center [586, 345] width 658 height 30
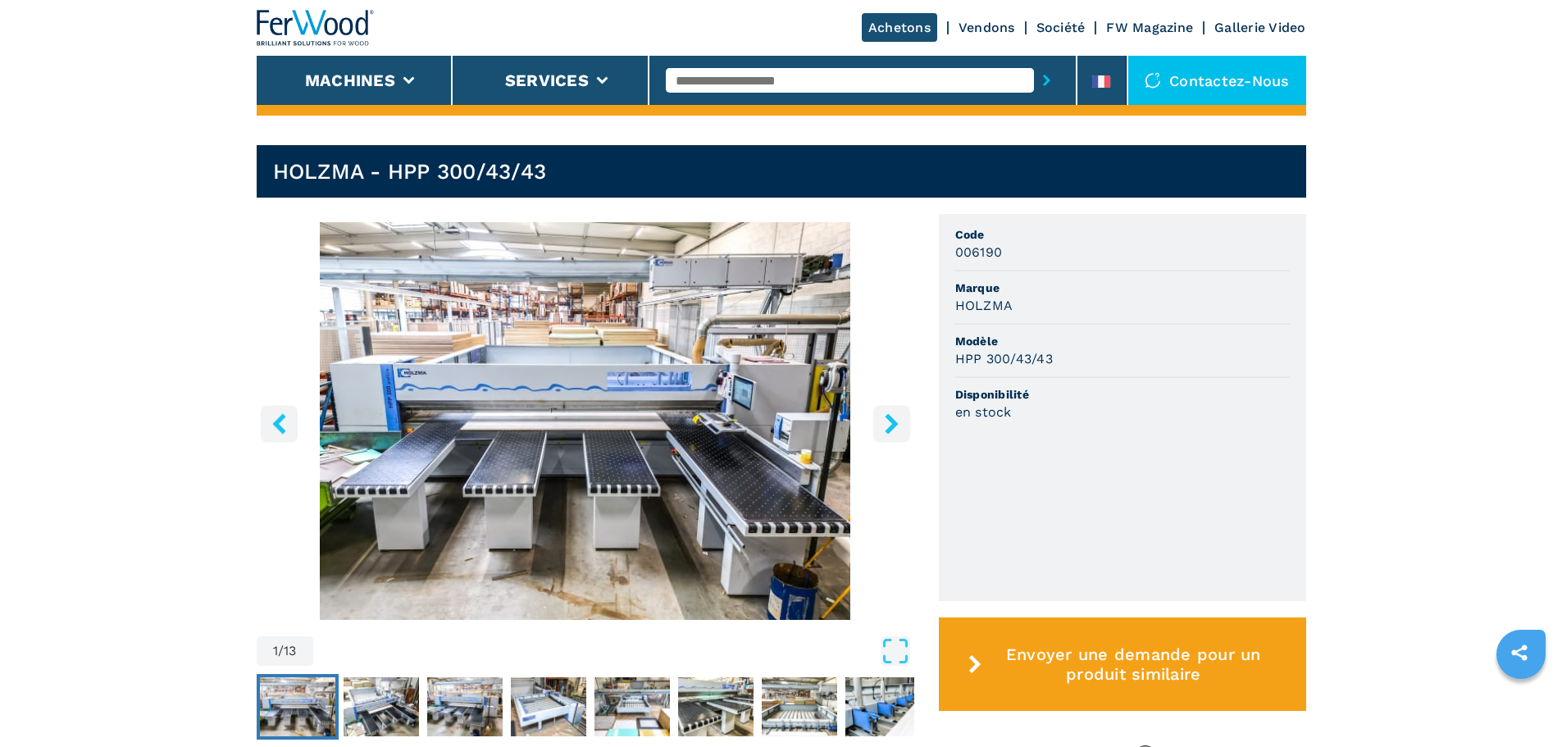
scroll to position [0, 0]
